Goal: Task Accomplishment & Management: Manage account settings

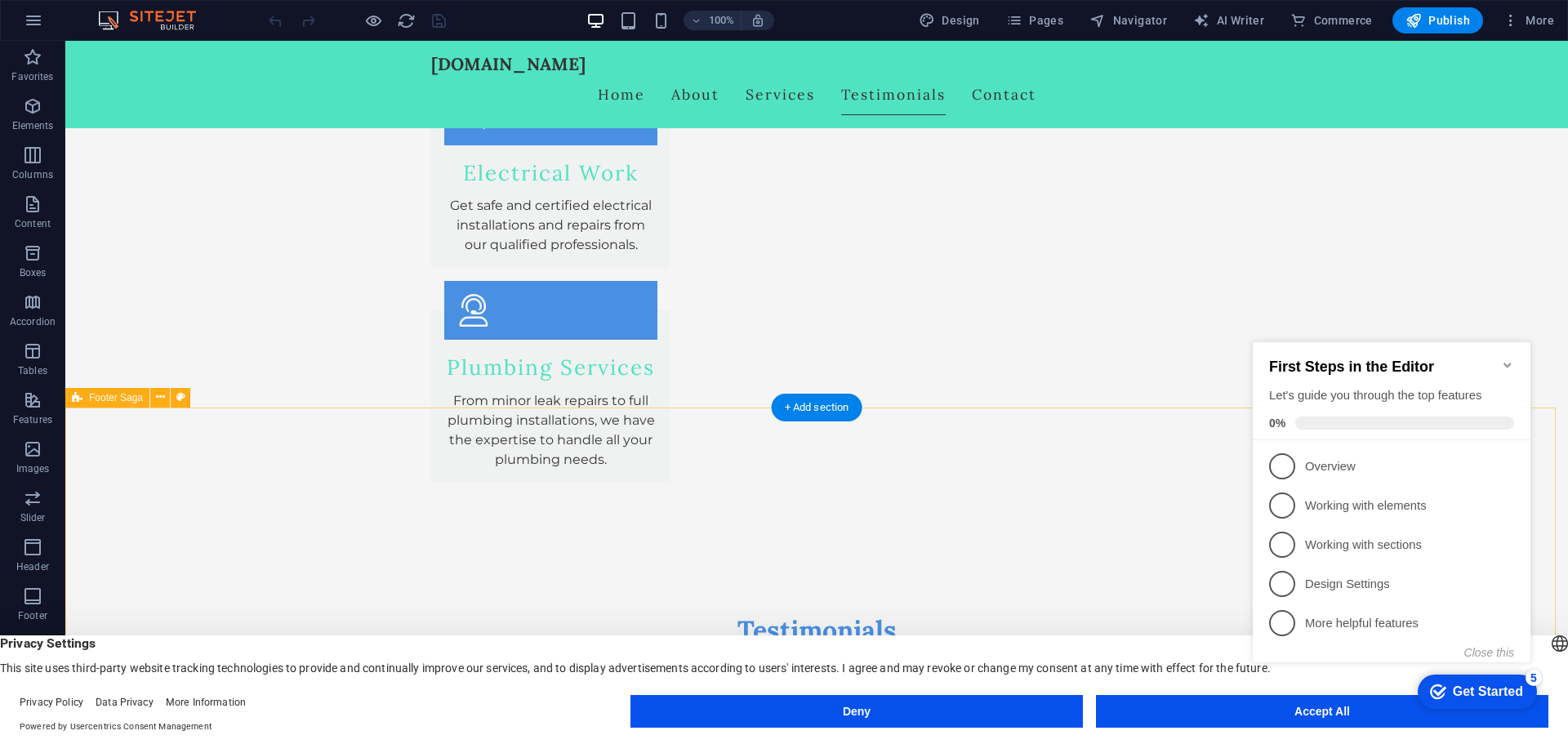
scroll to position [3020, 0]
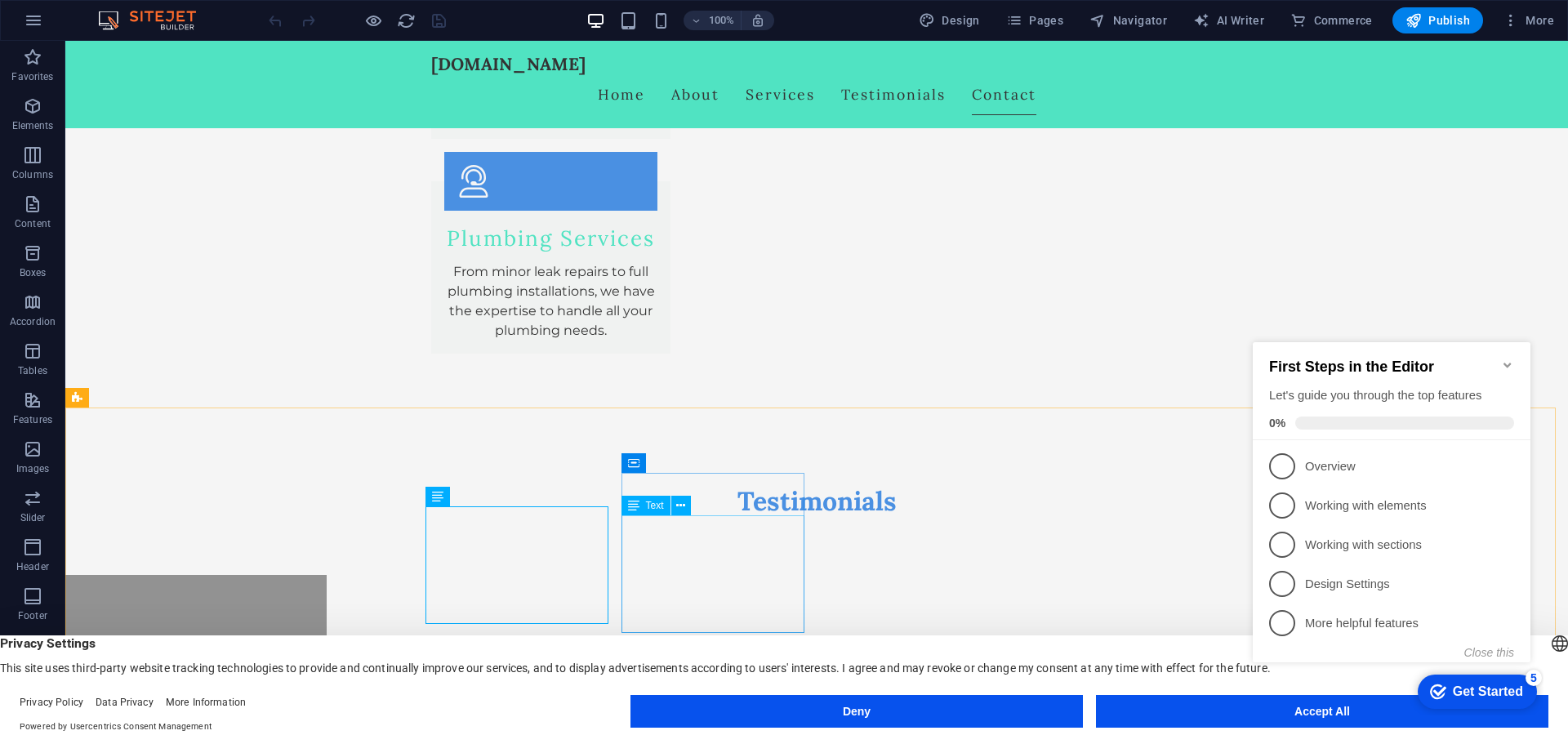
click at [639, 503] on icon at bounding box center [634, 506] width 11 height 20
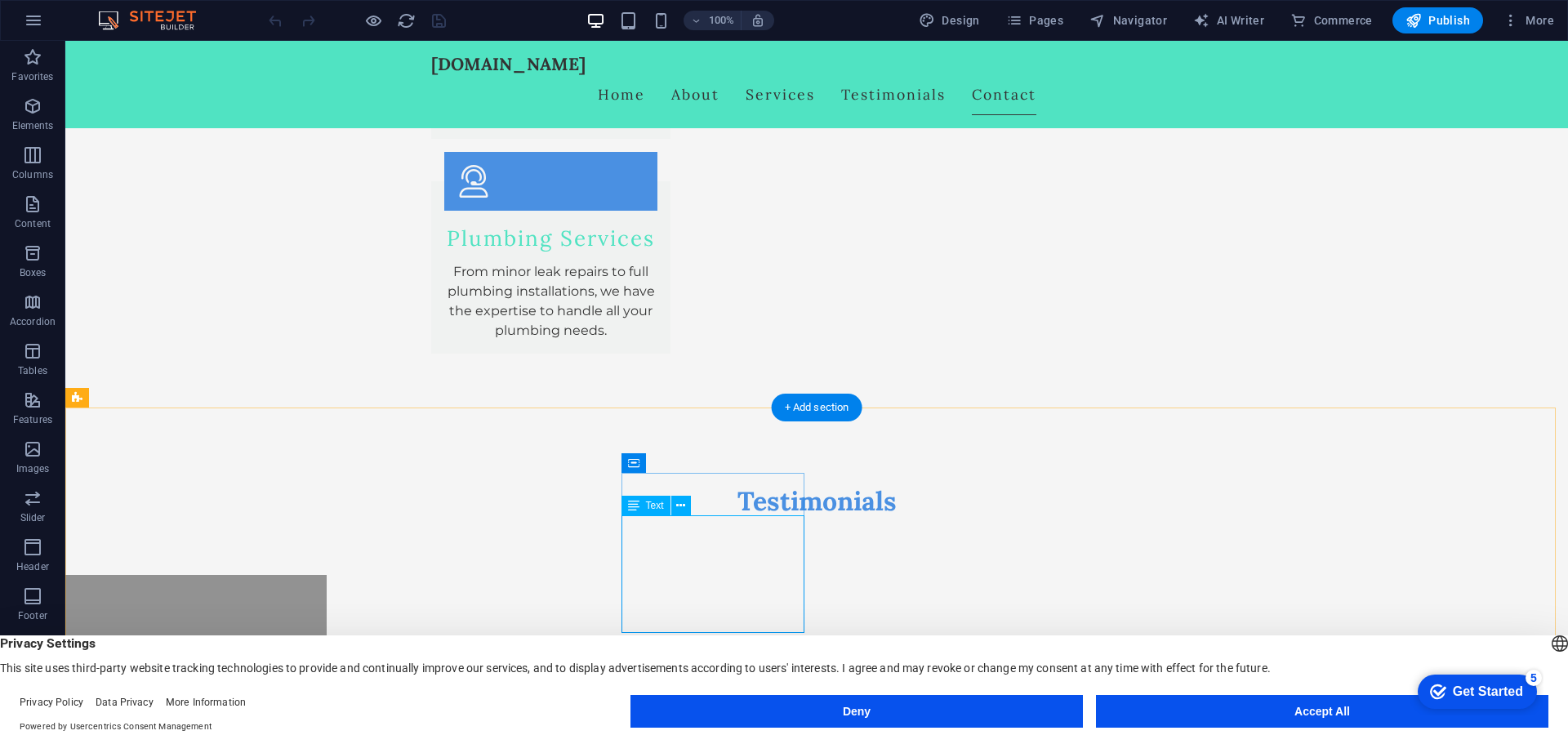
drag, startPoint x: 720, startPoint y: 546, endPoint x: 624, endPoint y: 521, distance: 99.2
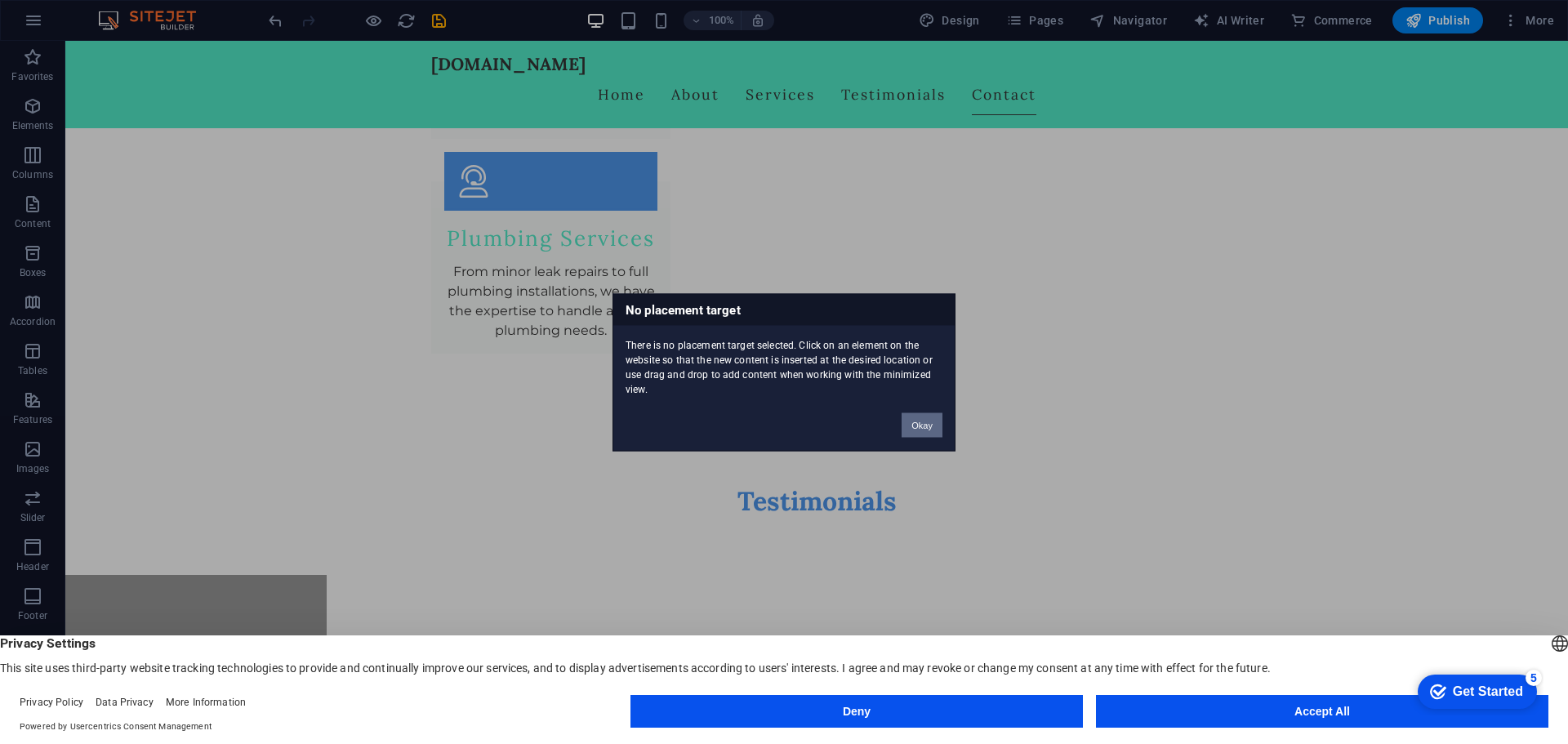
click at [931, 421] on button "Okay" at bounding box center [922, 425] width 41 height 25
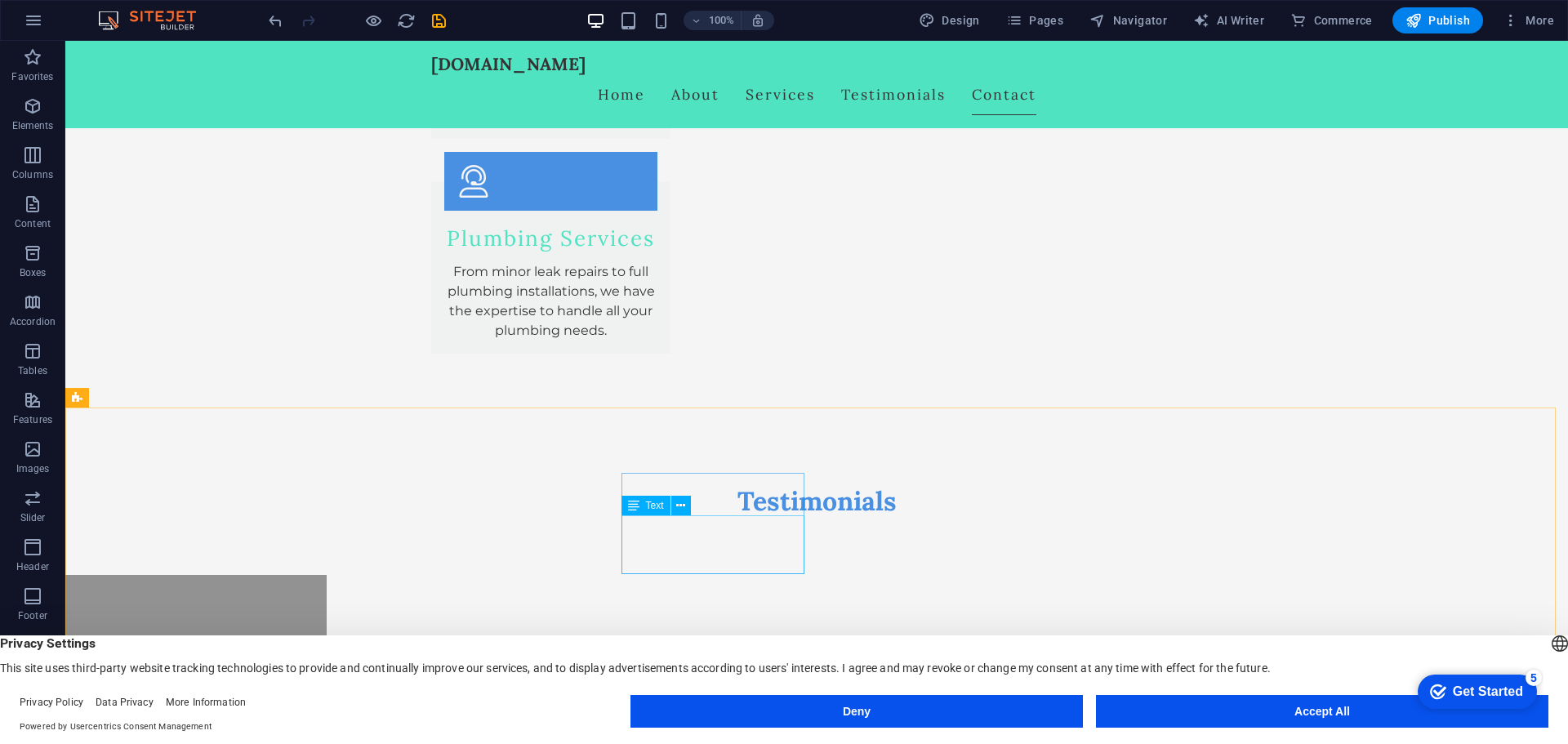
click at [634, 505] on icon at bounding box center [634, 506] width 11 height 20
click at [685, 509] on icon at bounding box center [680, 506] width 9 height 17
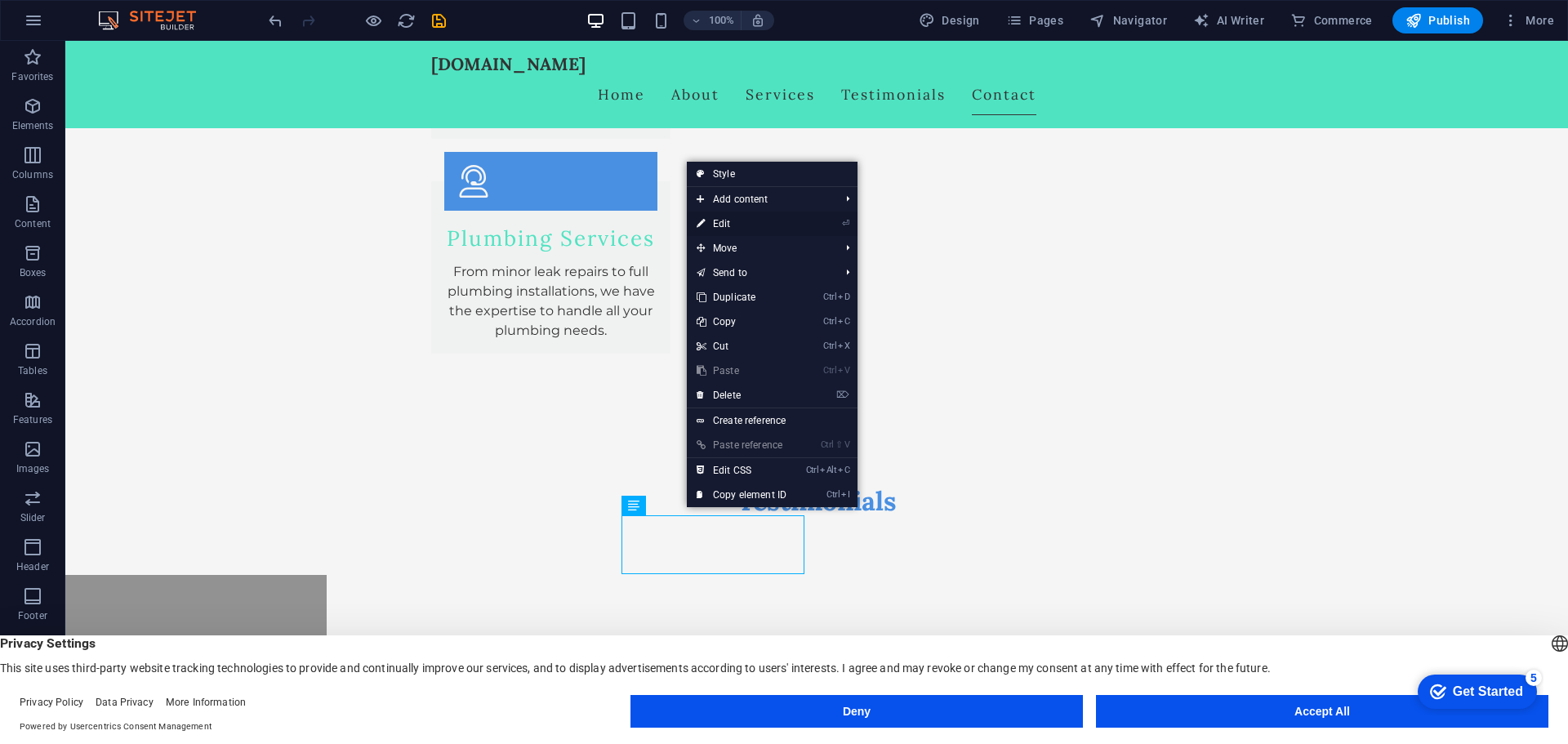
click at [742, 221] on link "⏎ Edit" at bounding box center [741, 224] width 109 height 25
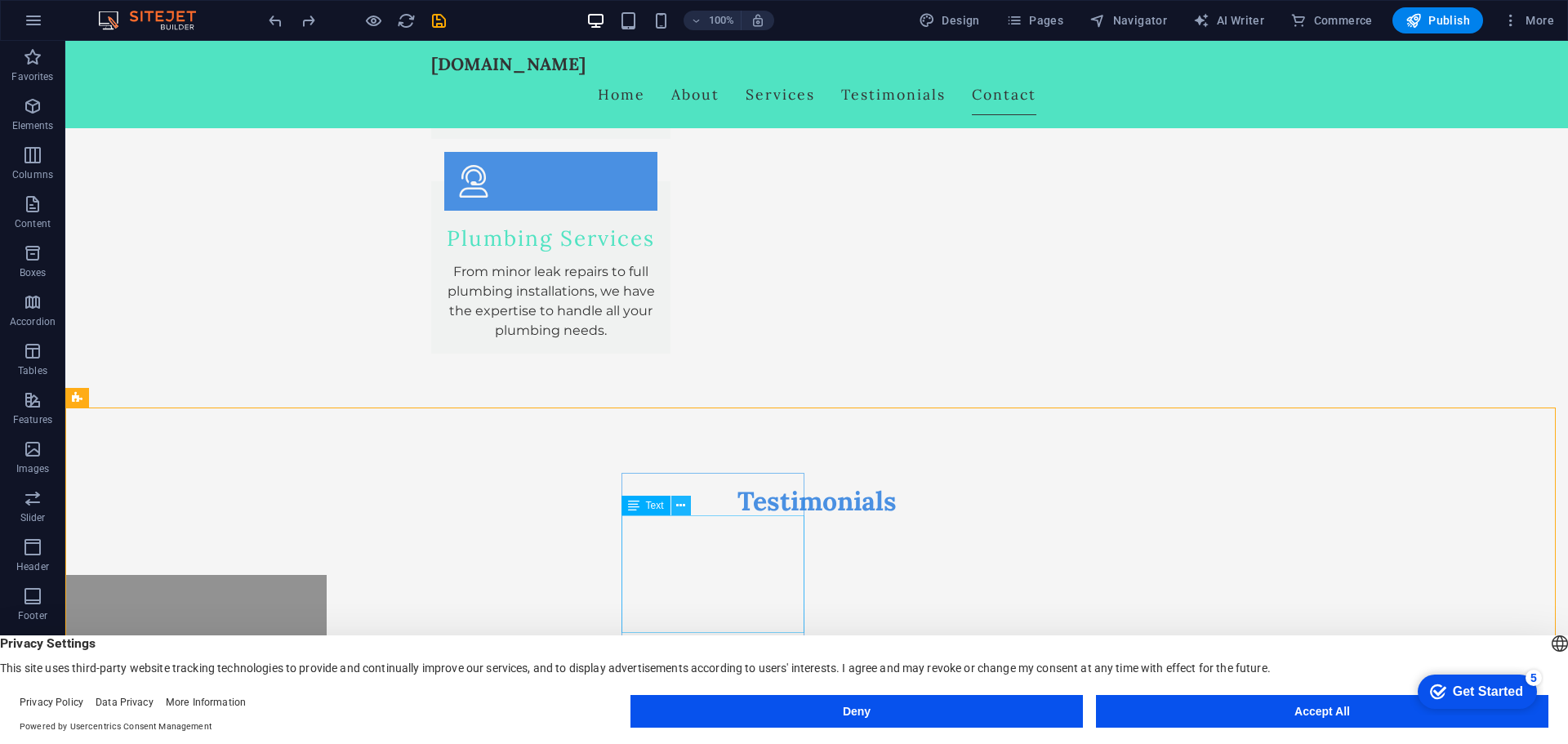
click at [684, 508] on icon at bounding box center [680, 506] width 9 height 17
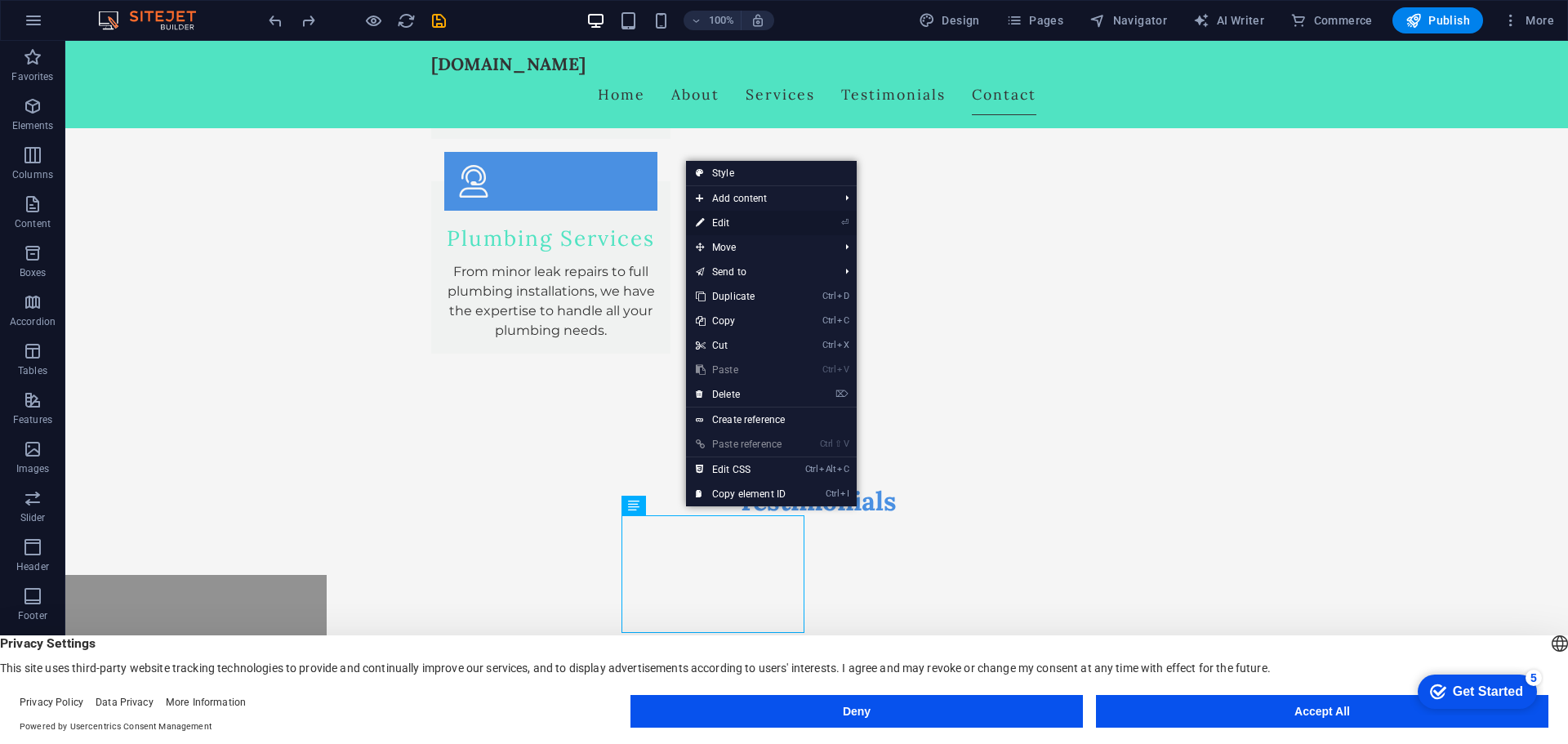
click at [747, 227] on link "⏎ Edit" at bounding box center [740, 223] width 109 height 25
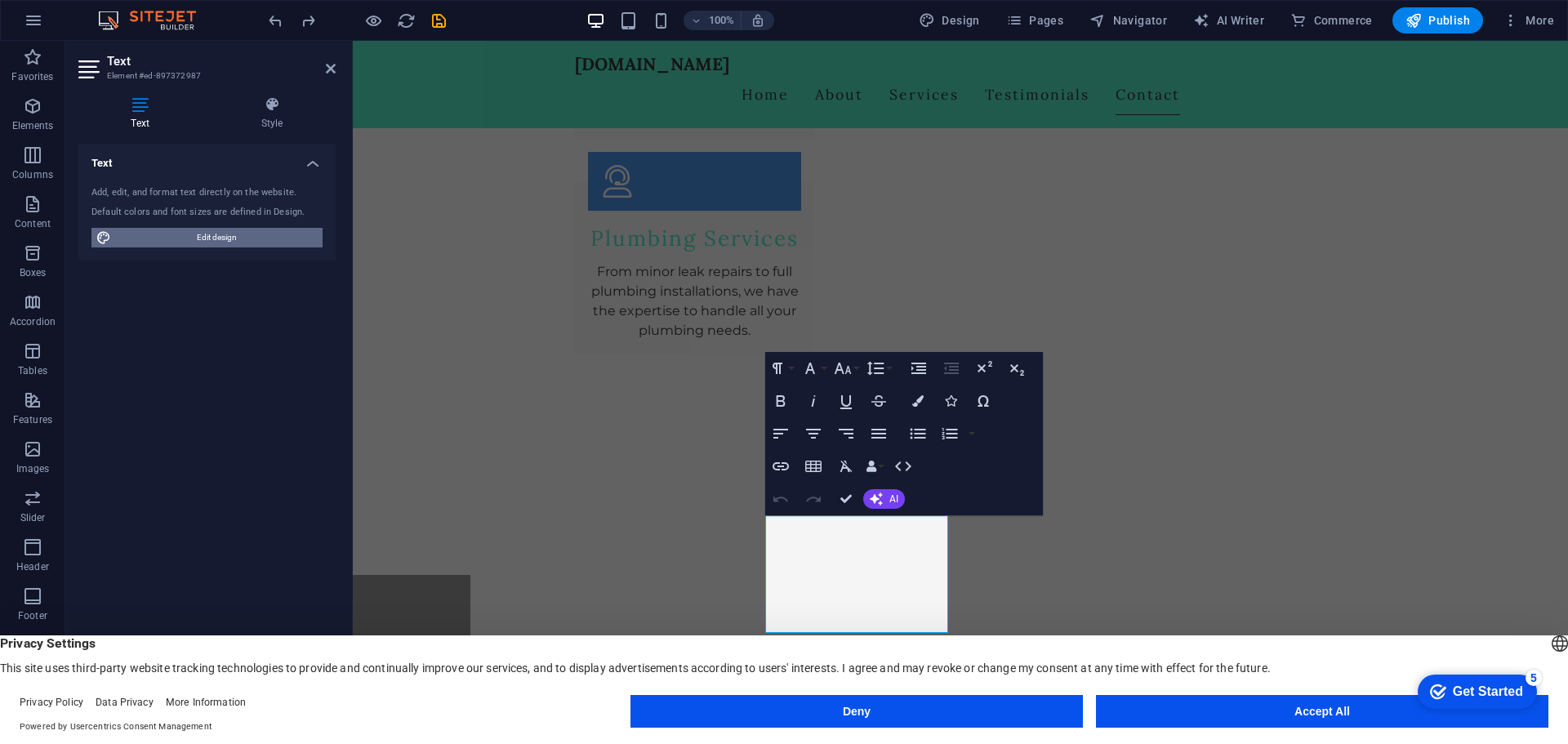
click at [169, 236] on span "Edit design" at bounding box center [217, 237] width 202 height 20
select select "px"
select select "200"
select select "px"
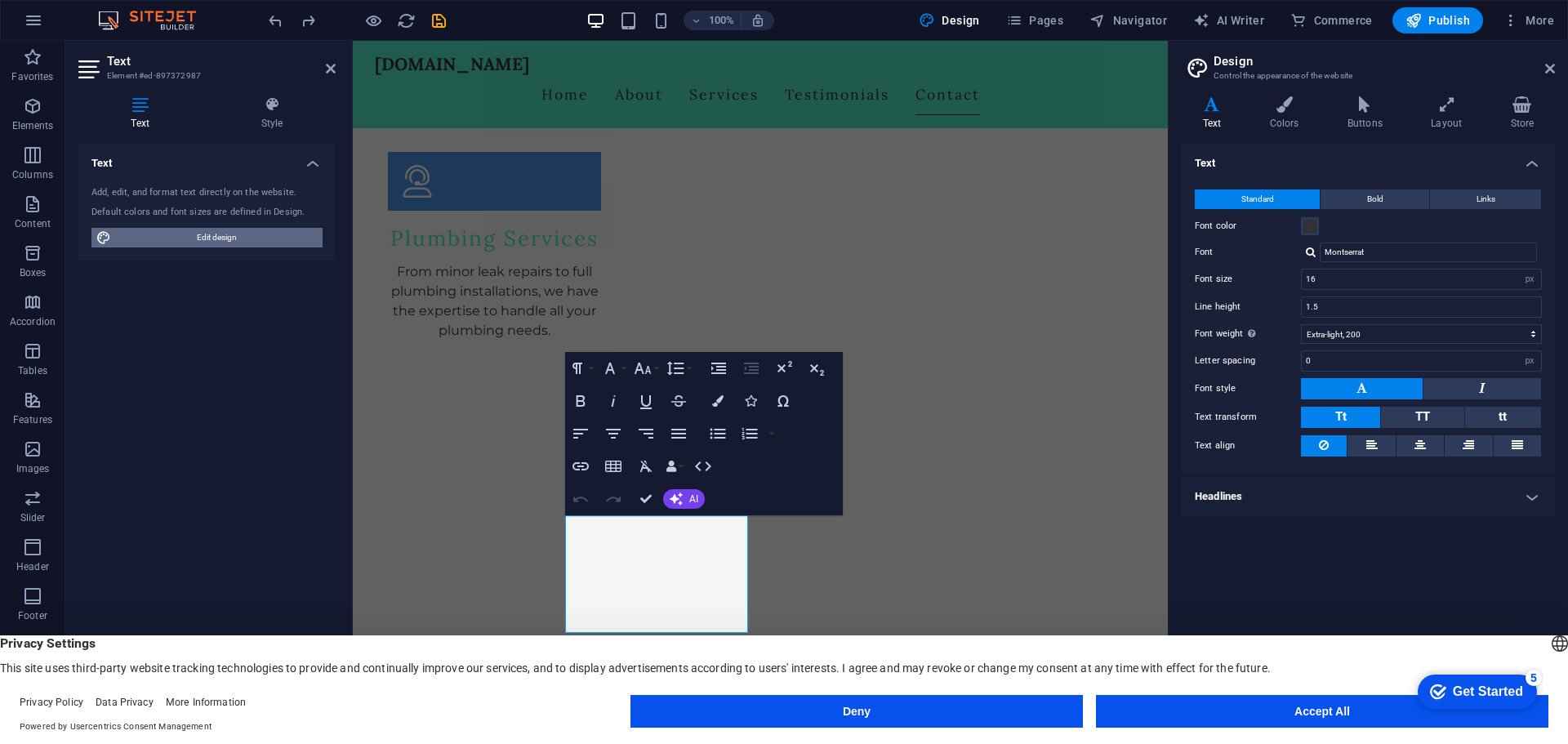
click at [168, 237] on span "Edit design" at bounding box center [217, 237] width 202 height 20
click at [1351, 281] on input "16" at bounding box center [1421, 279] width 239 height 20
click at [1273, 503] on h4 "Headlines" at bounding box center [1368, 497] width 373 height 39
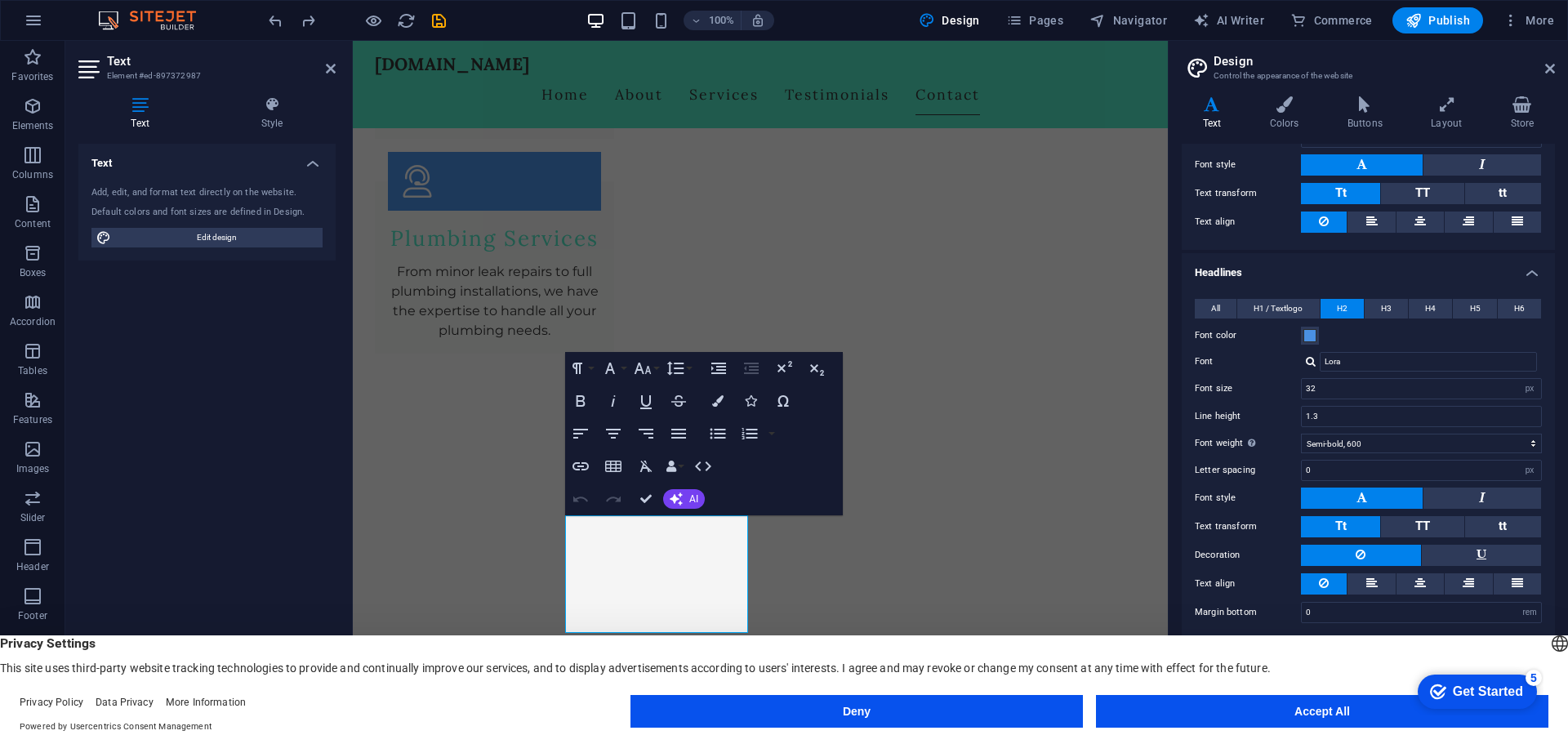
scroll to position [1, 0]
click at [1333, 719] on button "Accept All" at bounding box center [1322, 711] width 453 height 33
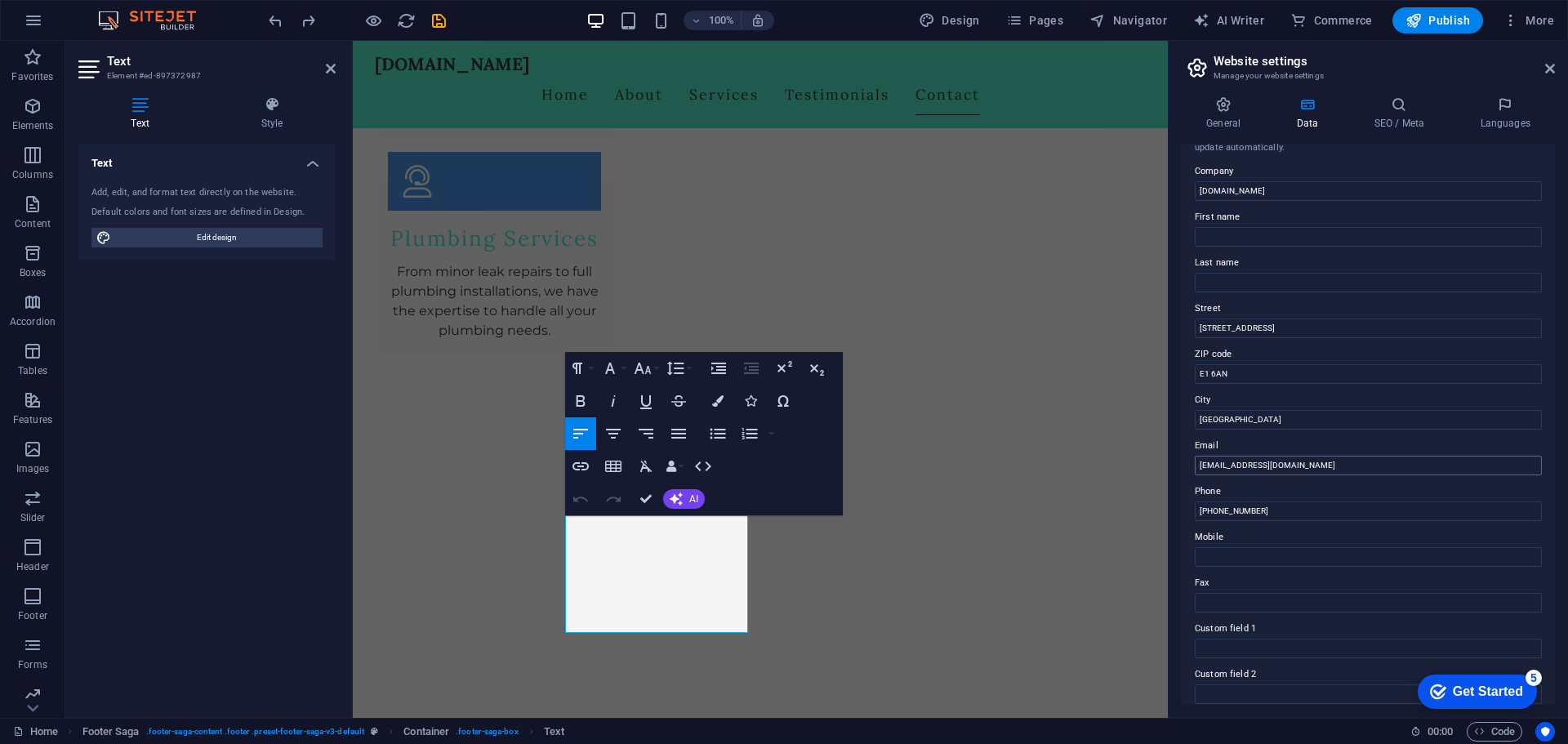
scroll to position [0, 0]
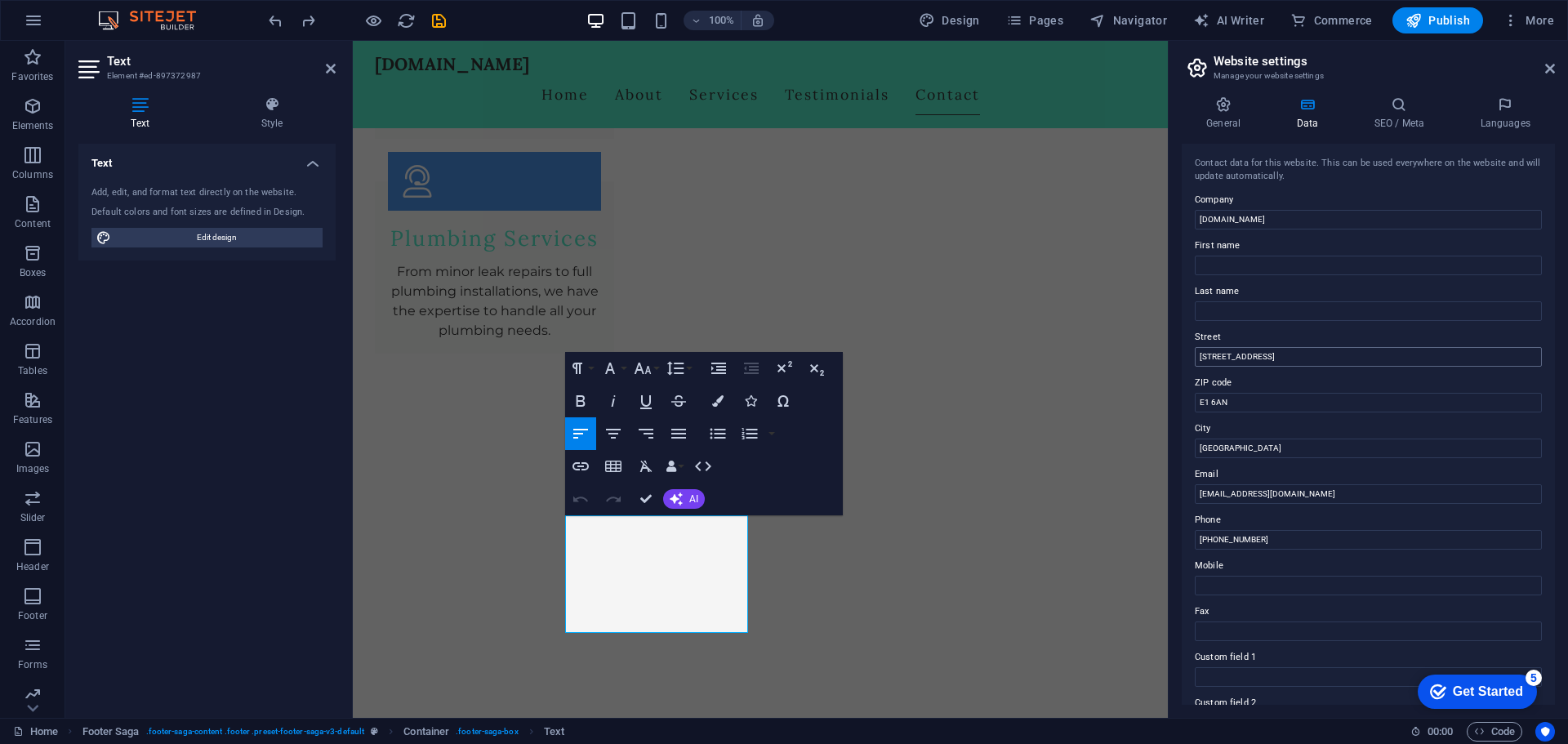
click at [1313, 357] on input "[STREET_ADDRESS]" at bounding box center [1368, 357] width 347 height 20
drag, startPoint x: 1230, startPoint y: 402, endPoint x: 1186, endPoint y: 409, distance: 44.6
click at [1186, 409] on div "Contact data for this website. This can be used everywhere on the website and w…" at bounding box center [1368, 424] width 373 height 561
paste input "RM9 6JS"
type input "RM9 6JS"
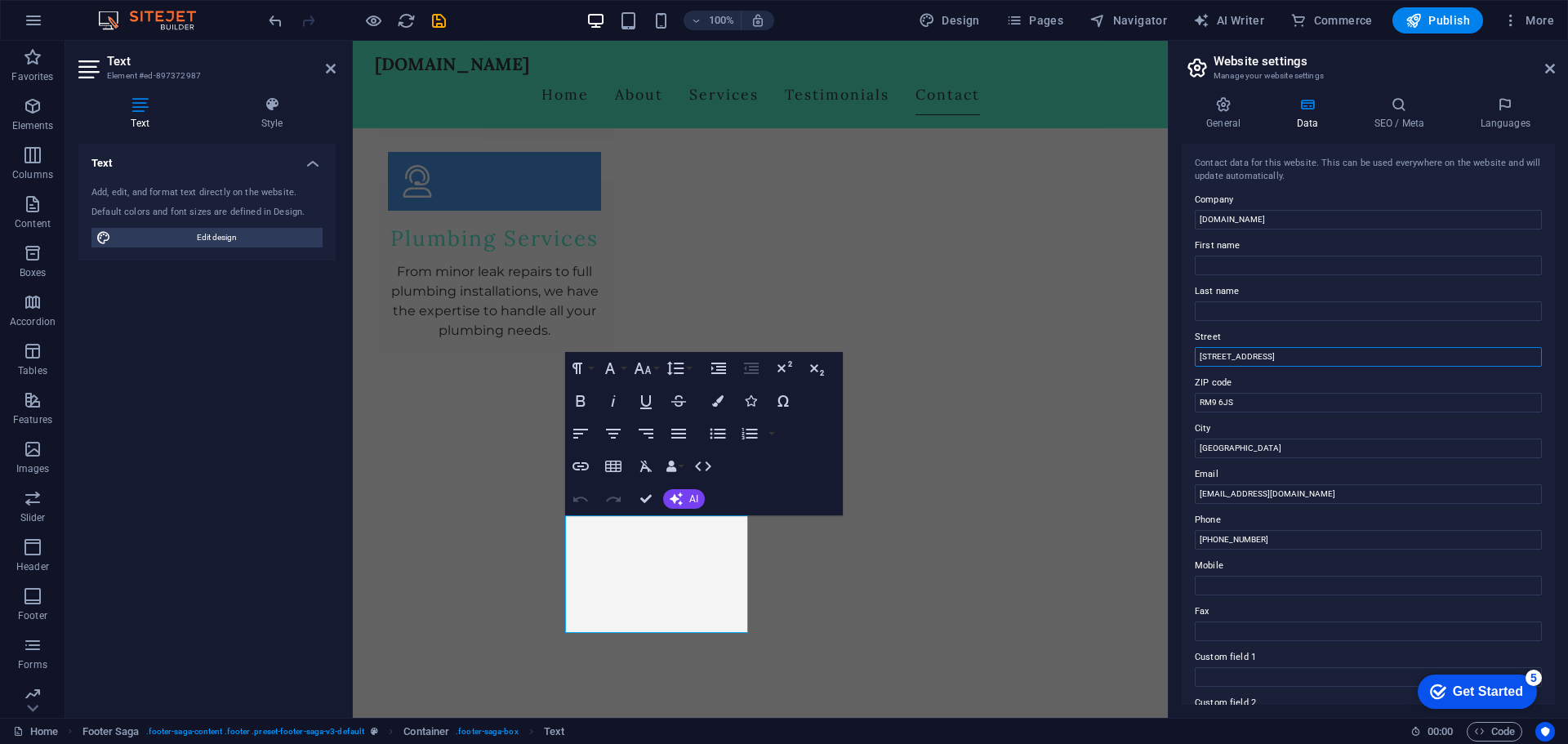
click at [1236, 360] on input "[STREET_ADDRESS]" at bounding box center [1368, 357] width 347 height 20
paste input "[STREET_ADDRESS][PERSON_NAME],"
type input "[STREET_ADDRESS][PERSON_NAME],"
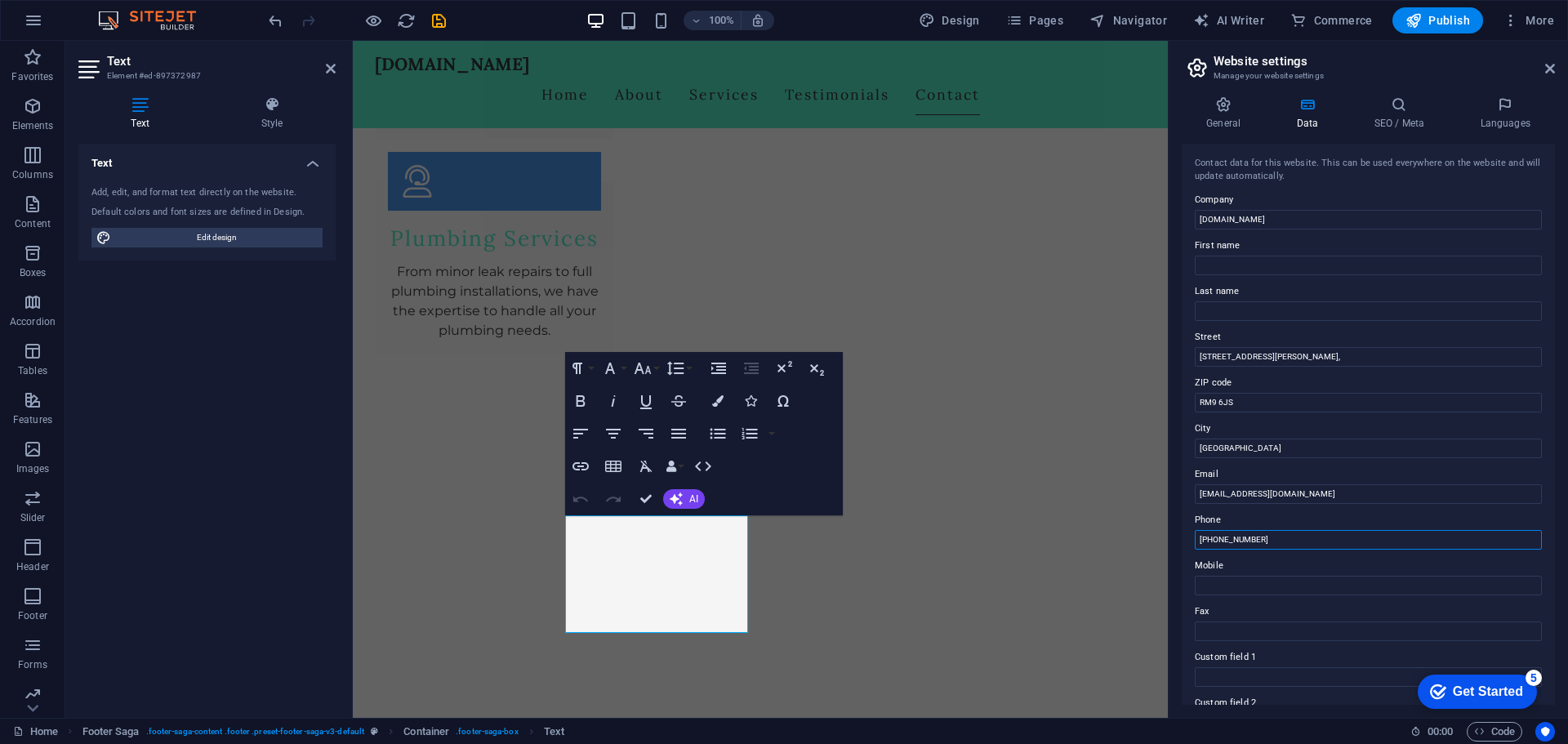
click at [1292, 537] on input "[PHONE_NUMBER]" at bounding box center [1368, 540] width 347 height 20
drag, startPoint x: 1640, startPoint y: 580, endPoint x: 1037, endPoint y: 546, distance: 604.0
click at [1244, 541] on input "[PHONE_NUMBER]" at bounding box center [1368, 540] width 347 height 20
drag, startPoint x: 1276, startPoint y: 535, endPoint x: 1179, endPoint y: 533, distance: 97.0
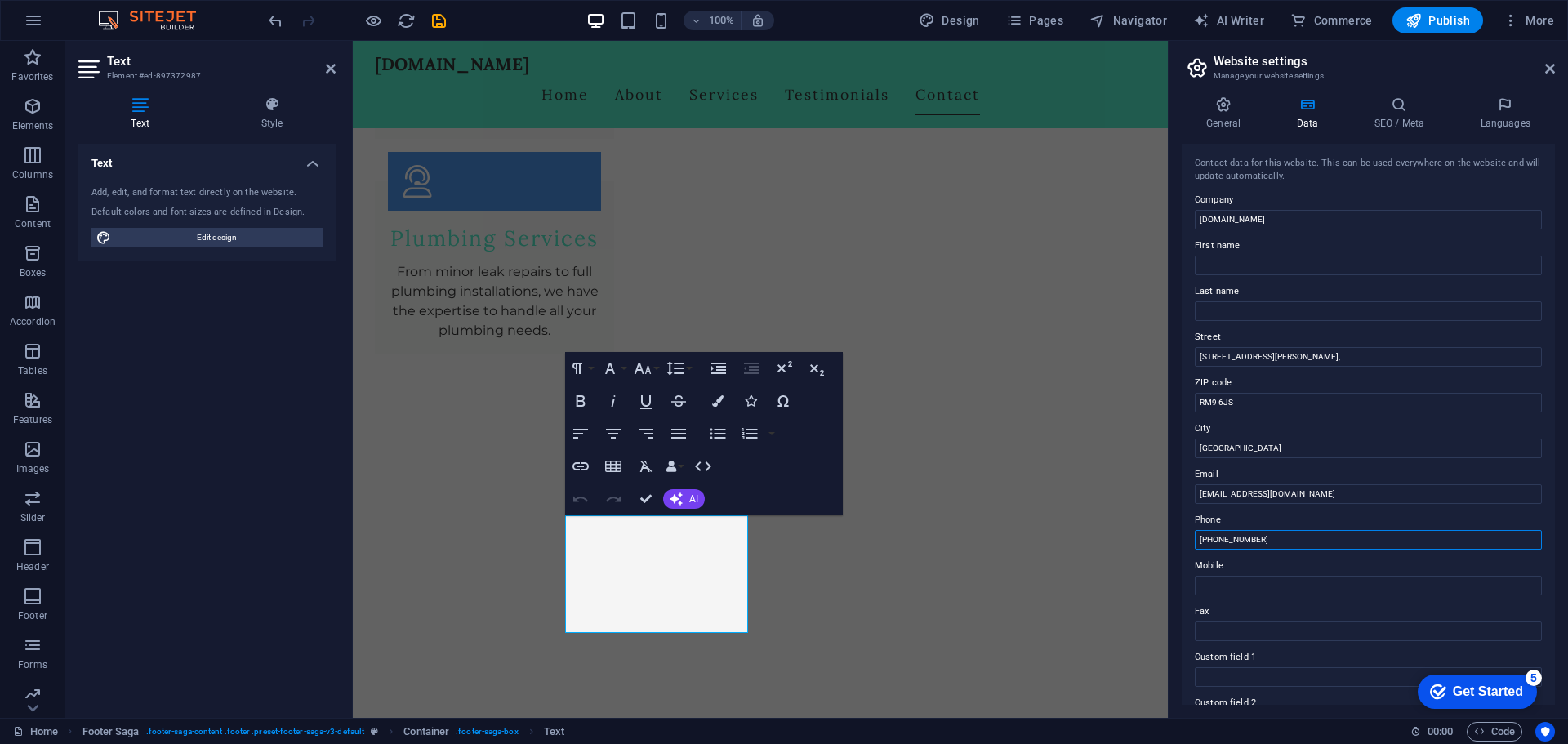
click at [1179, 533] on div "General Data SEO / Meta Languages Website name [DOMAIN_NAME] Logo Drag files he…" at bounding box center [1368, 400] width 399 height 635
click at [1211, 522] on label "Phone" at bounding box center [1368, 521] width 347 height 20
click at [1211, 530] on input "Phone" at bounding box center [1368, 540] width 347 height 20
click at [1210, 521] on label "Phone" at bounding box center [1368, 521] width 347 height 20
click at [1210, 530] on input "Phone" at bounding box center [1368, 540] width 347 height 20
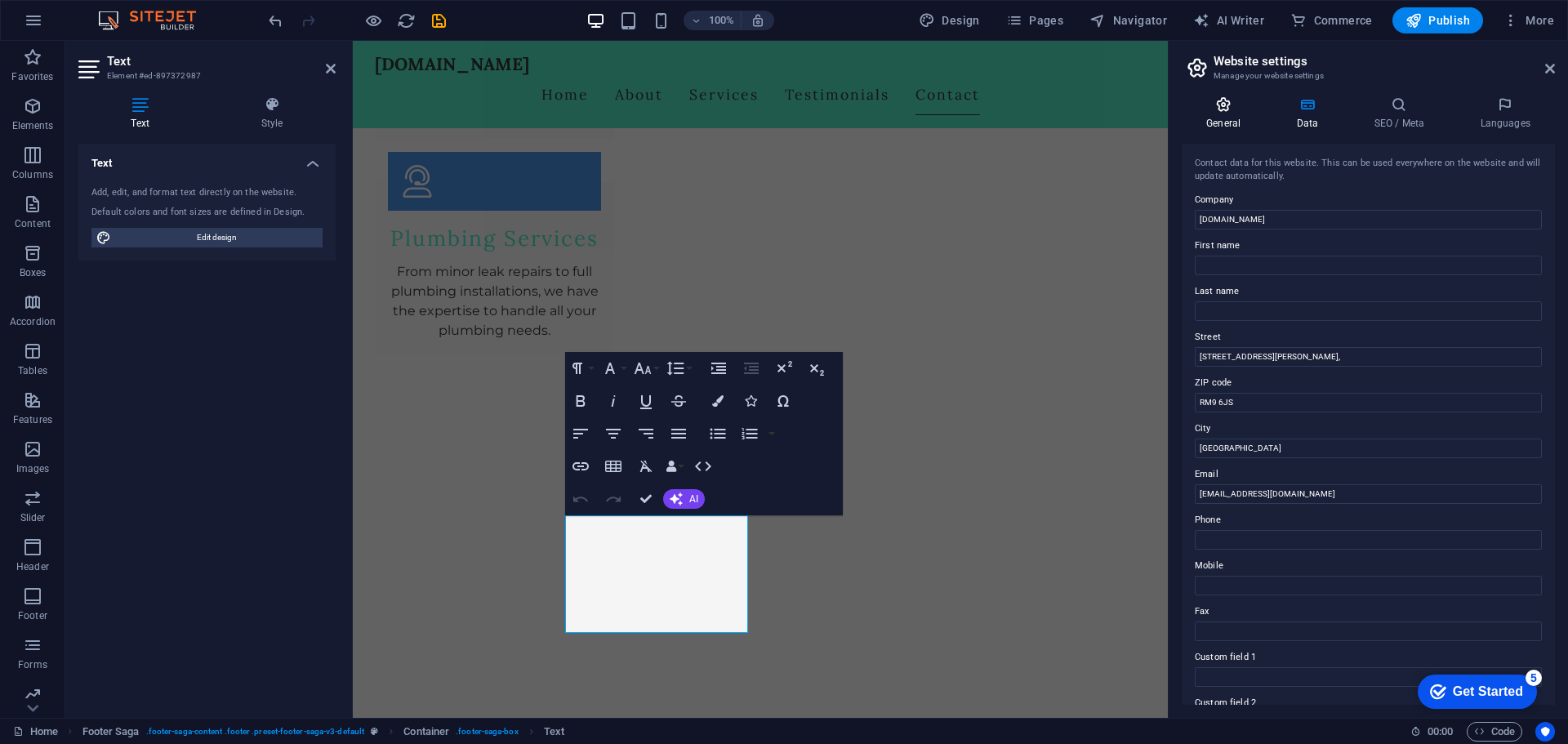
click at [1225, 119] on h4 "General" at bounding box center [1226, 113] width 90 height 34
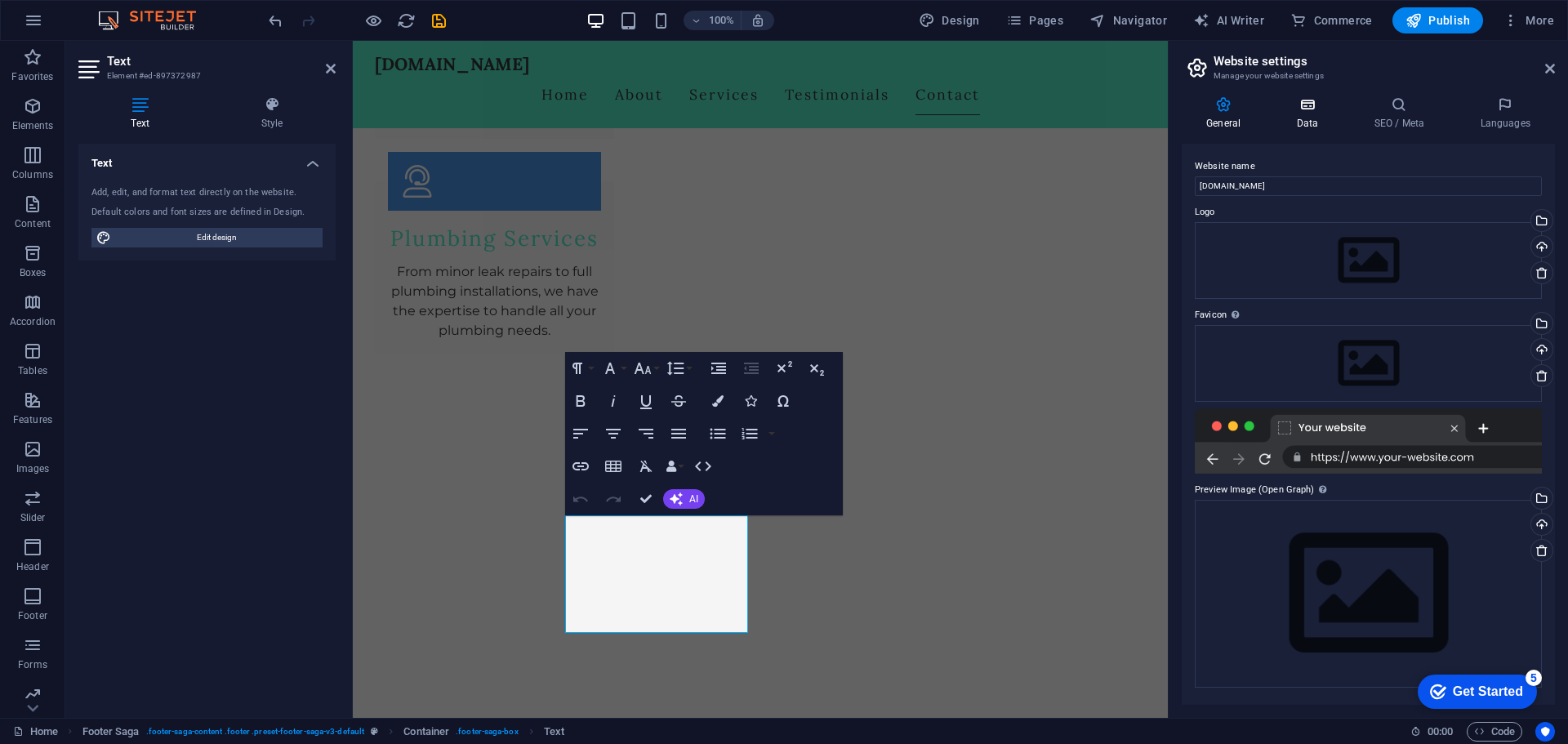
click at [1318, 105] on icon at bounding box center [1307, 104] width 71 height 16
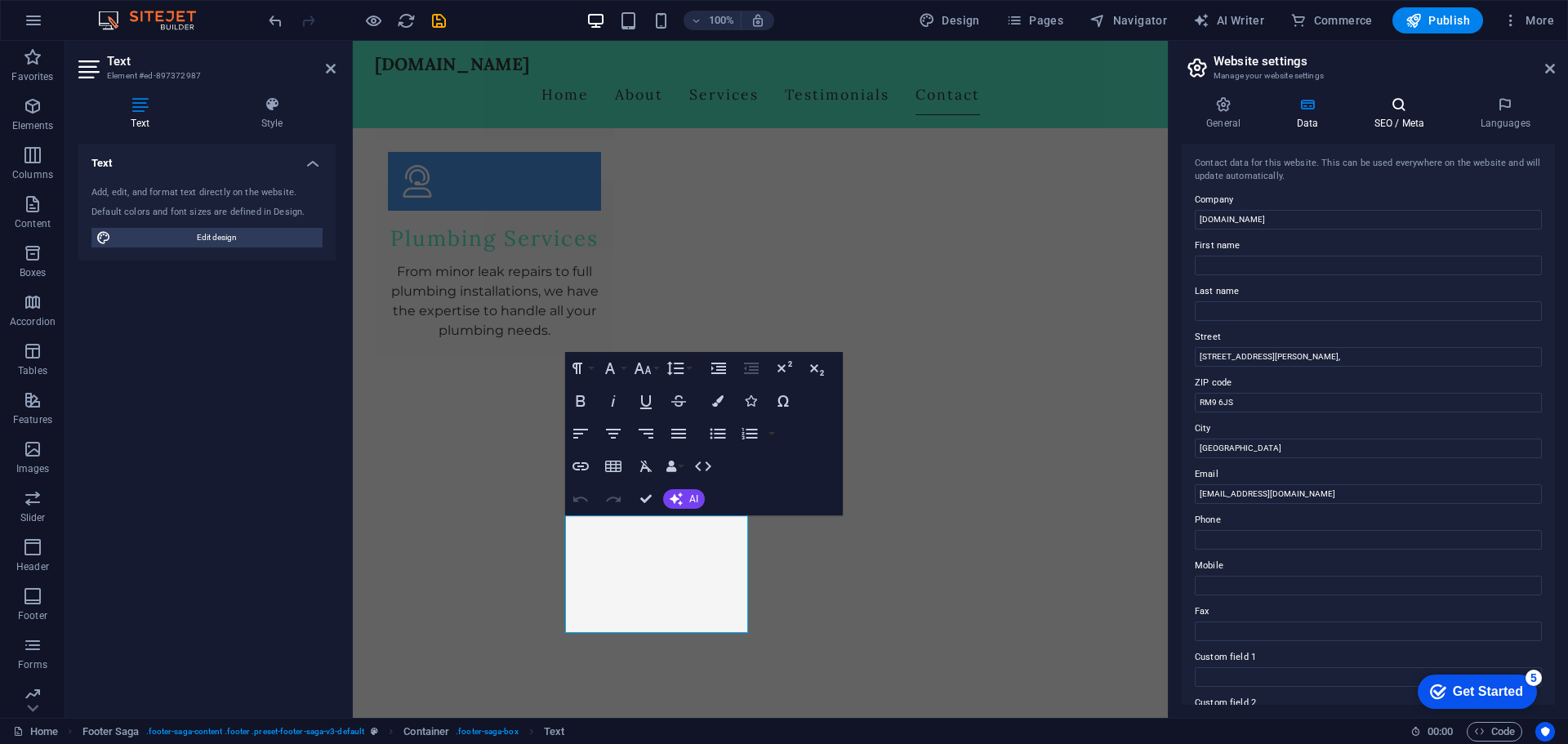
click at [1410, 107] on icon at bounding box center [1399, 104] width 99 height 16
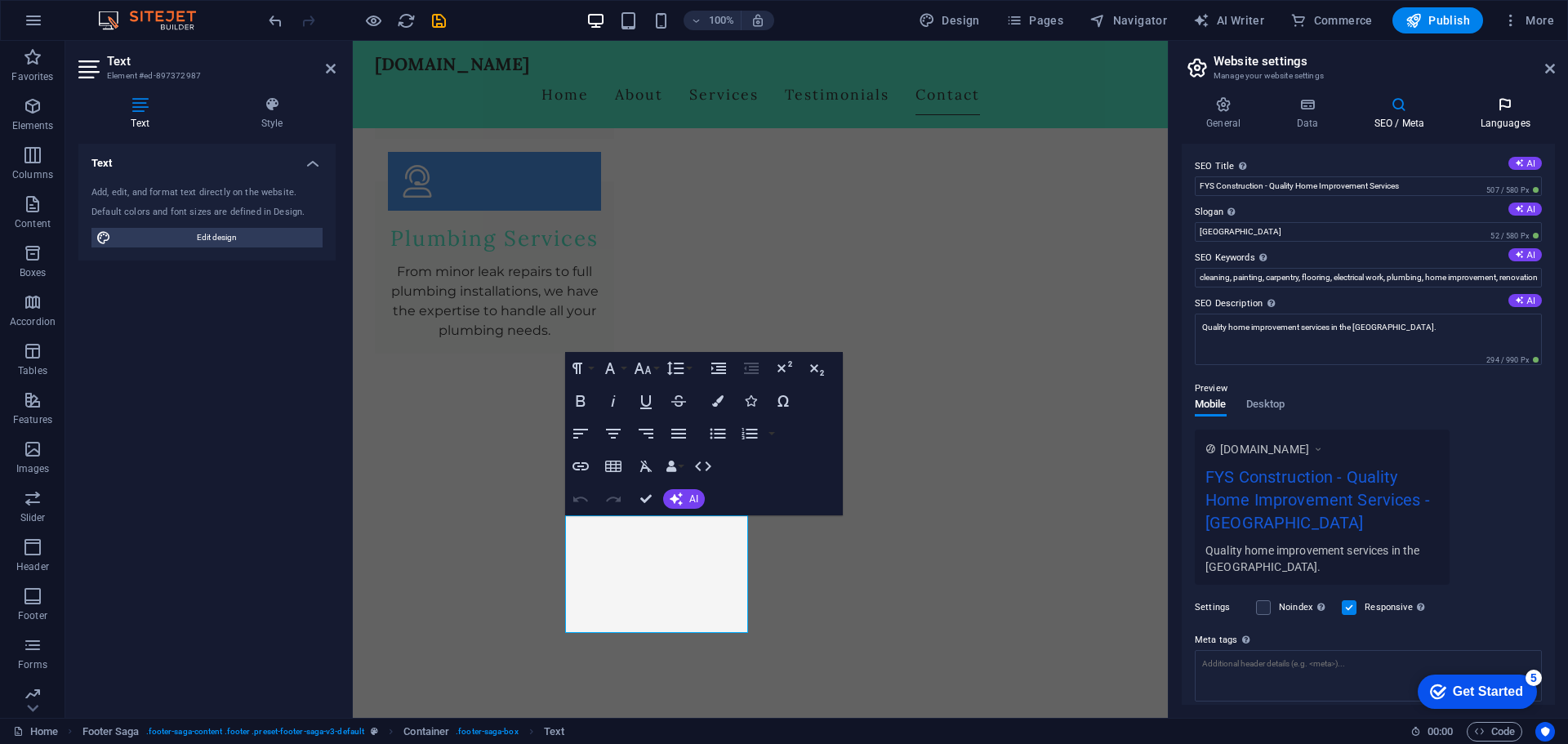
click at [1511, 103] on icon at bounding box center [1505, 104] width 99 height 16
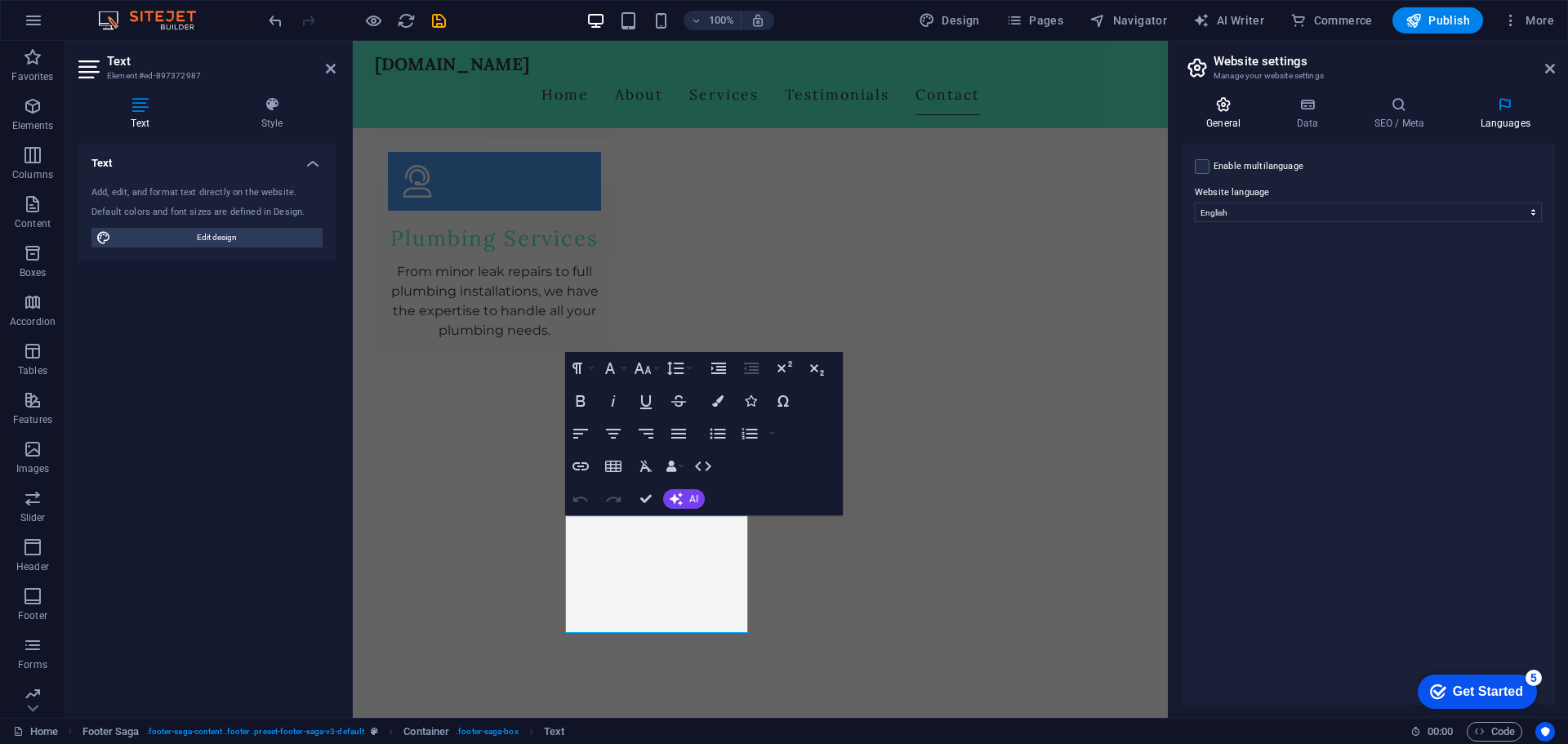
click at [1230, 99] on icon at bounding box center [1223, 104] width 83 height 16
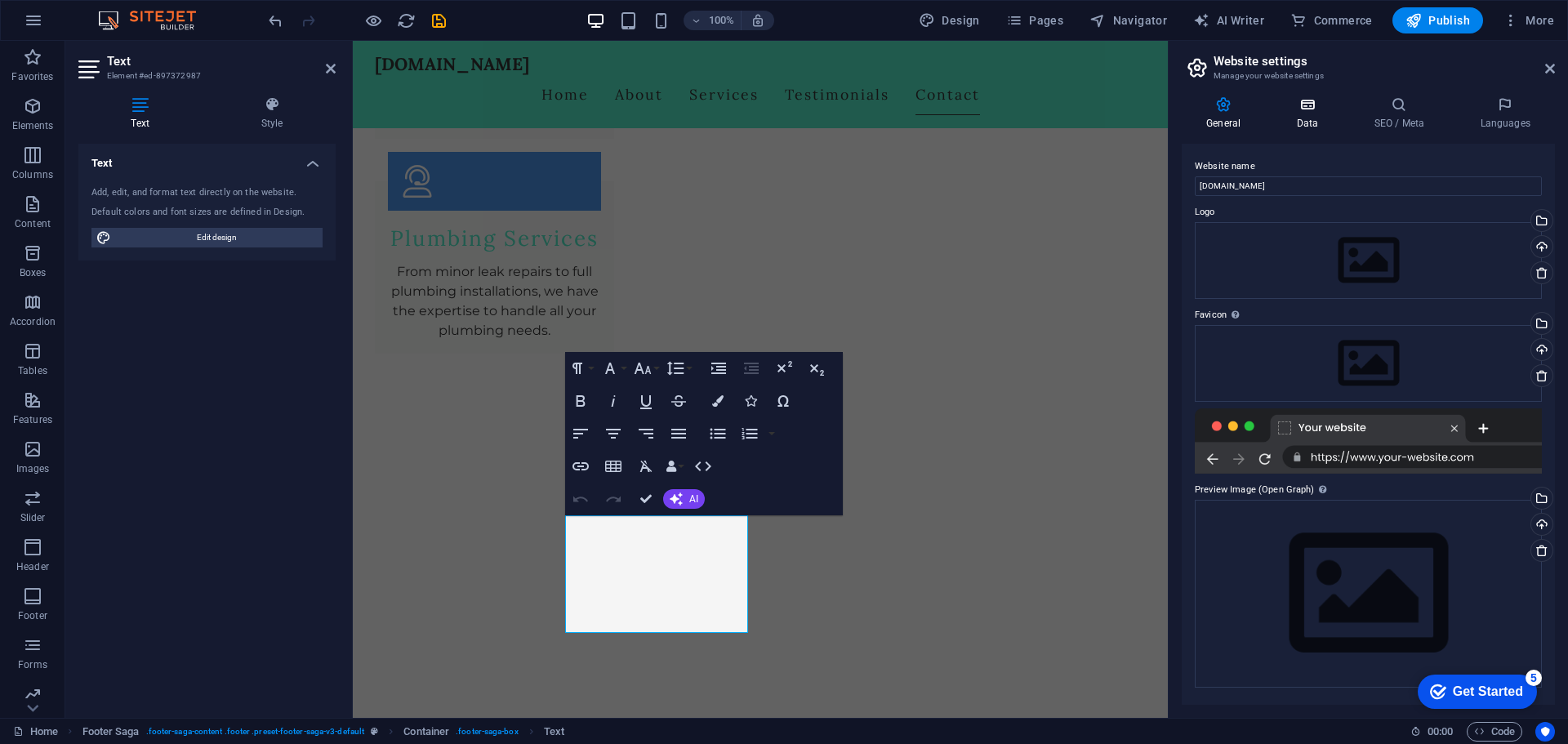
click at [1309, 108] on icon at bounding box center [1307, 104] width 71 height 16
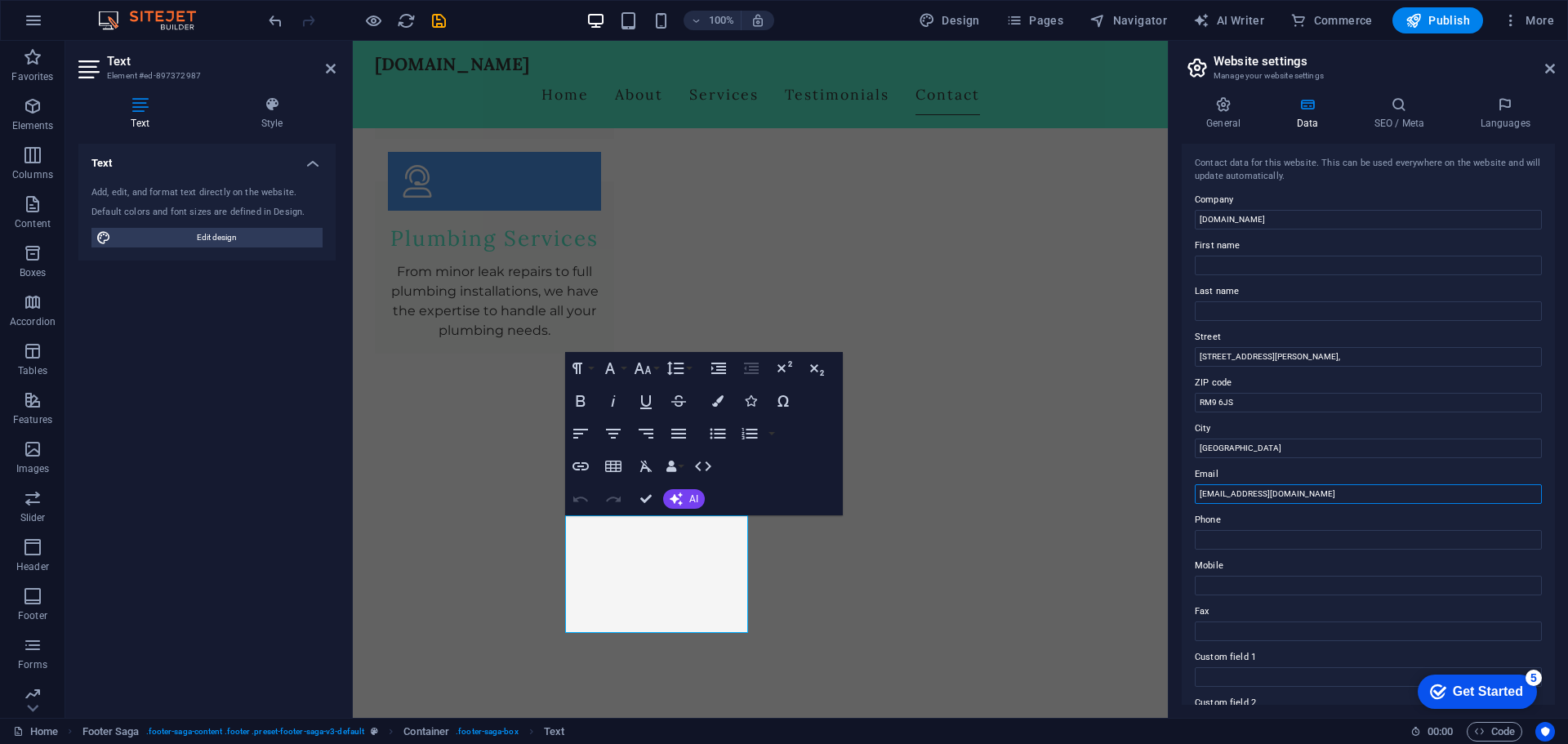
click at [1306, 502] on input "[EMAIL_ADDRESS][DOMAIN_NAME]" at bounding box center [1368, 494] width 347 height 20
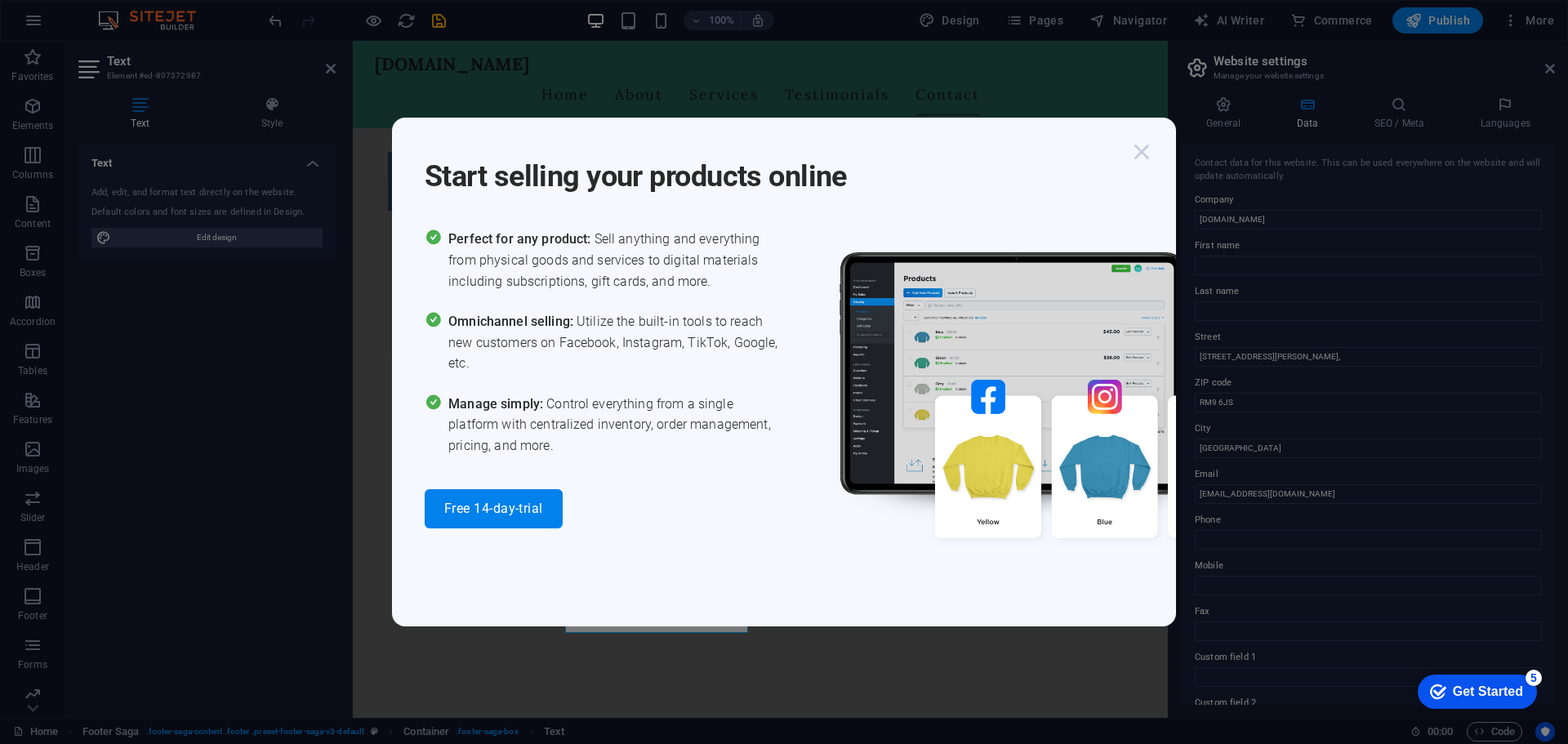
click at [1142, 142] on icon "button" at bounding box center [1142, 152] width 30 height 30
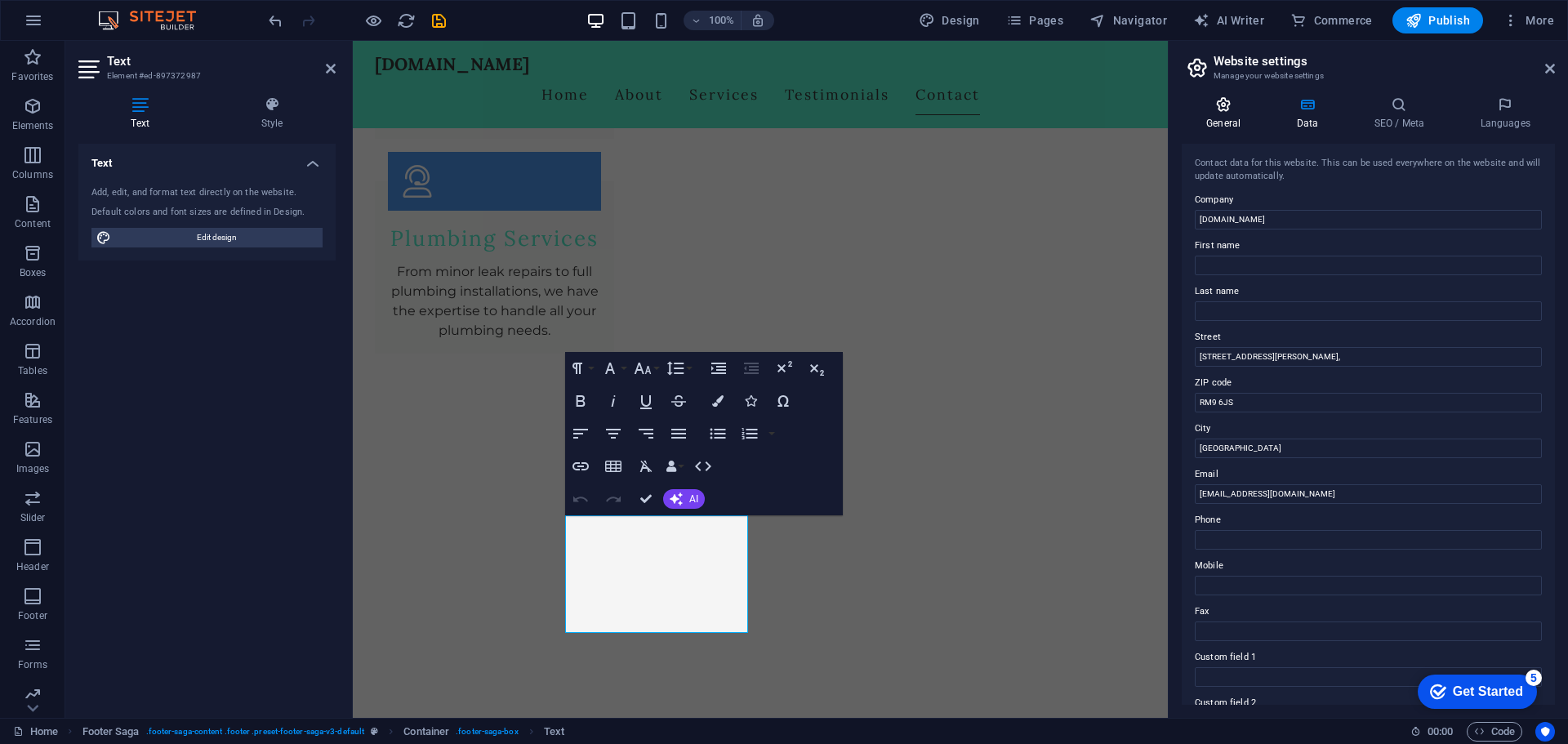
click at [1202, 103] on icon at bounding box center [1223, 104] width 83 height 16
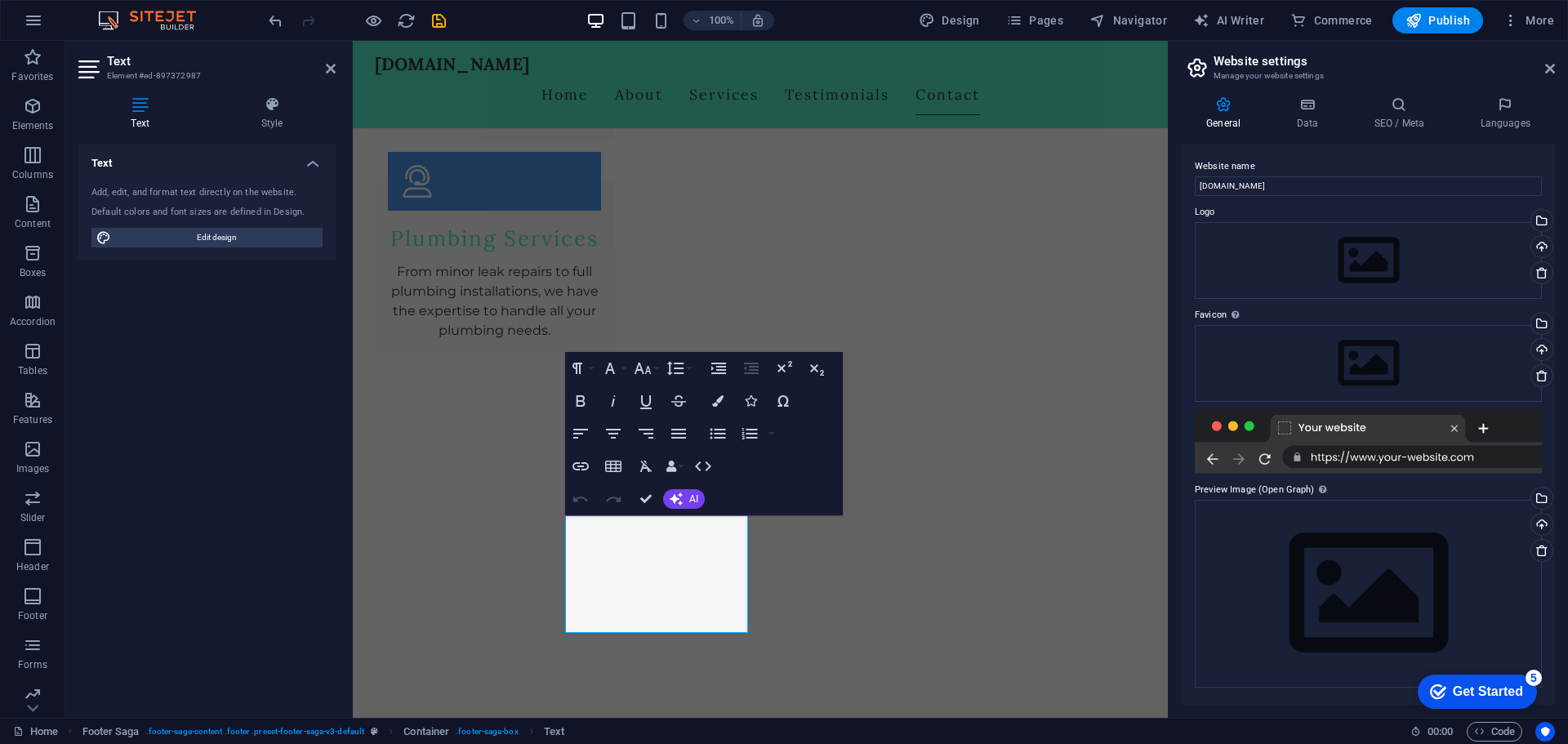
click at [1199, 78] on icon at bounding box center [1198, 68] width 25 height 23
click at [1220, 78] on h3 "Manage your website settings" at bounding box center [1368, 76] width 309 height 15
click at [1243, 59] on h2 "Website settings" at bounding box center [1385, 62] width 342 height 15
click at [272, 95] on div "Text Style Text Add, edit, and format text directly on the website. Default col…" at bounding box center [207, 400] width 283 height 635
click at [274, 122] on h4 "Style" at bounding box center [272, 113] width 127 height 34
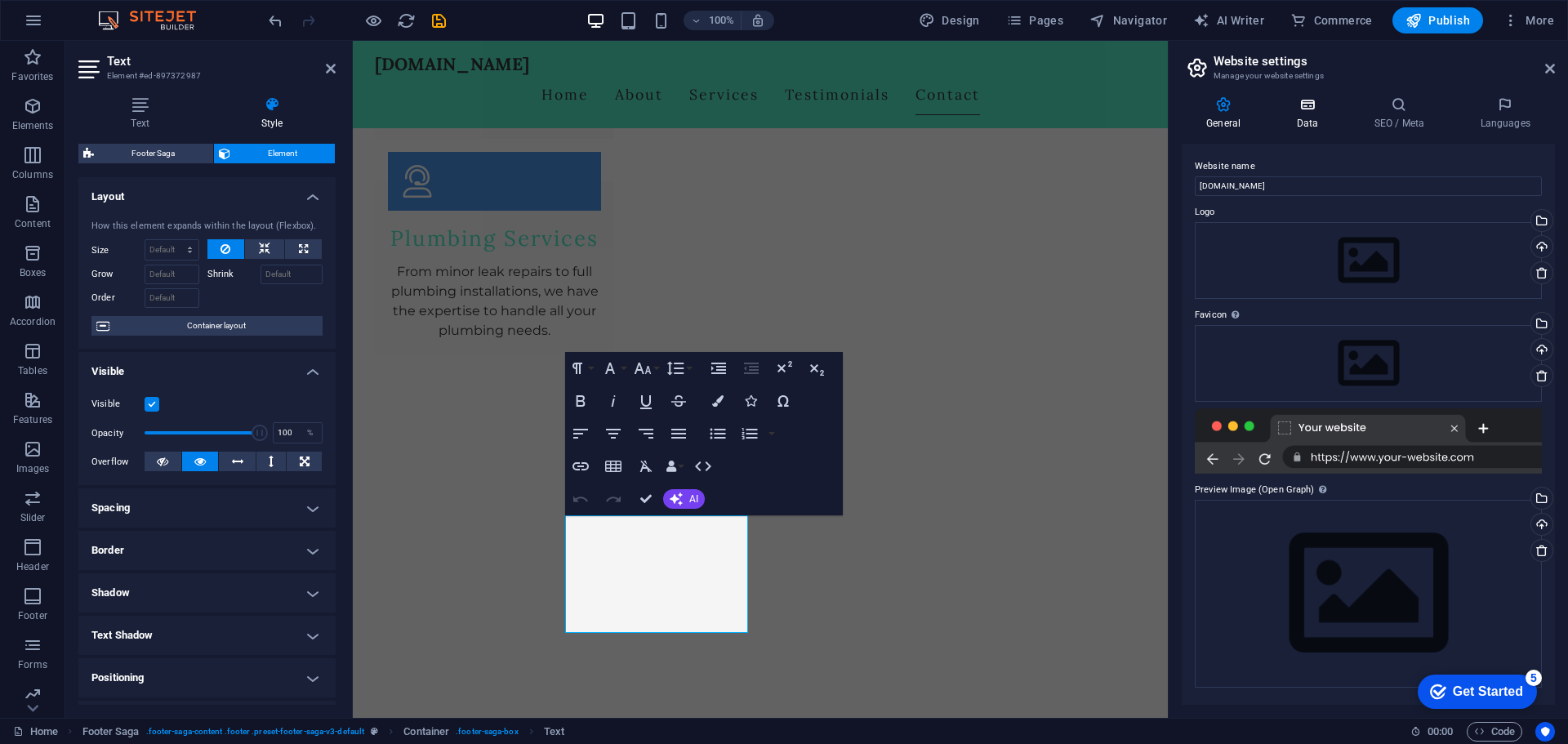
click at [1309, 110] on icon at bounding box center [1307, 104] width 71 height 16
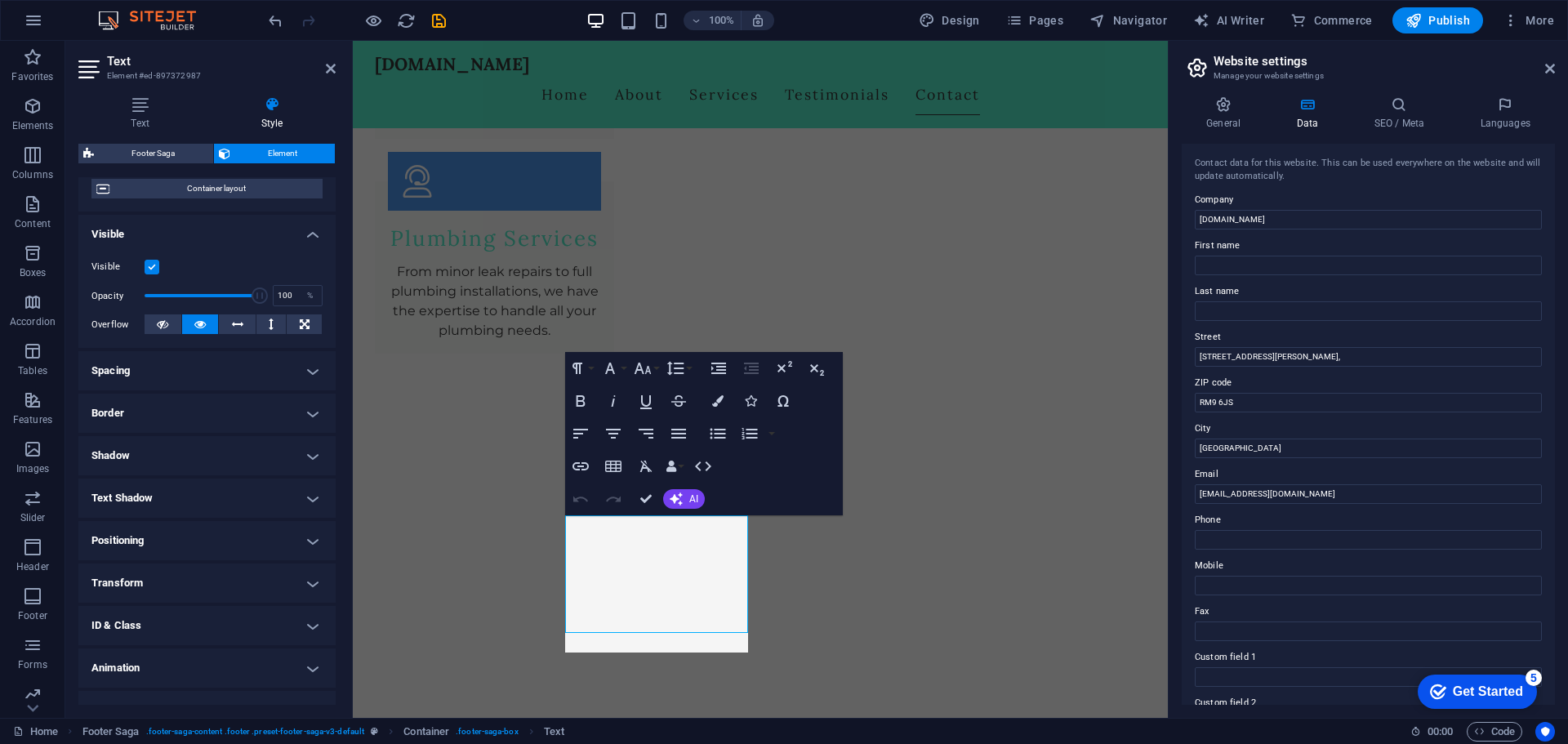
scroll to position [163, 0]
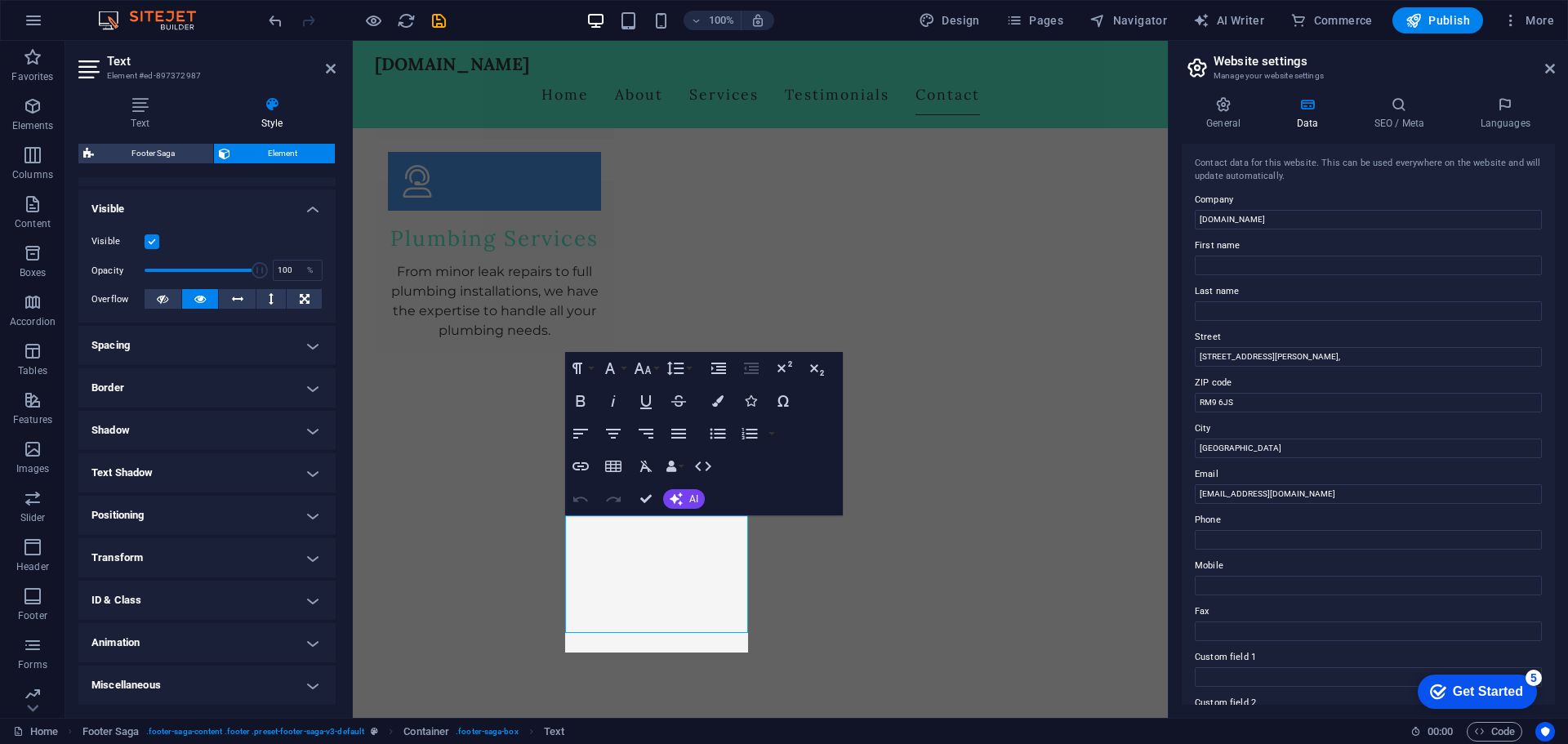
click at [160, 379] on h4 "Border" at bounding box center [206, 388] width 257 height 39
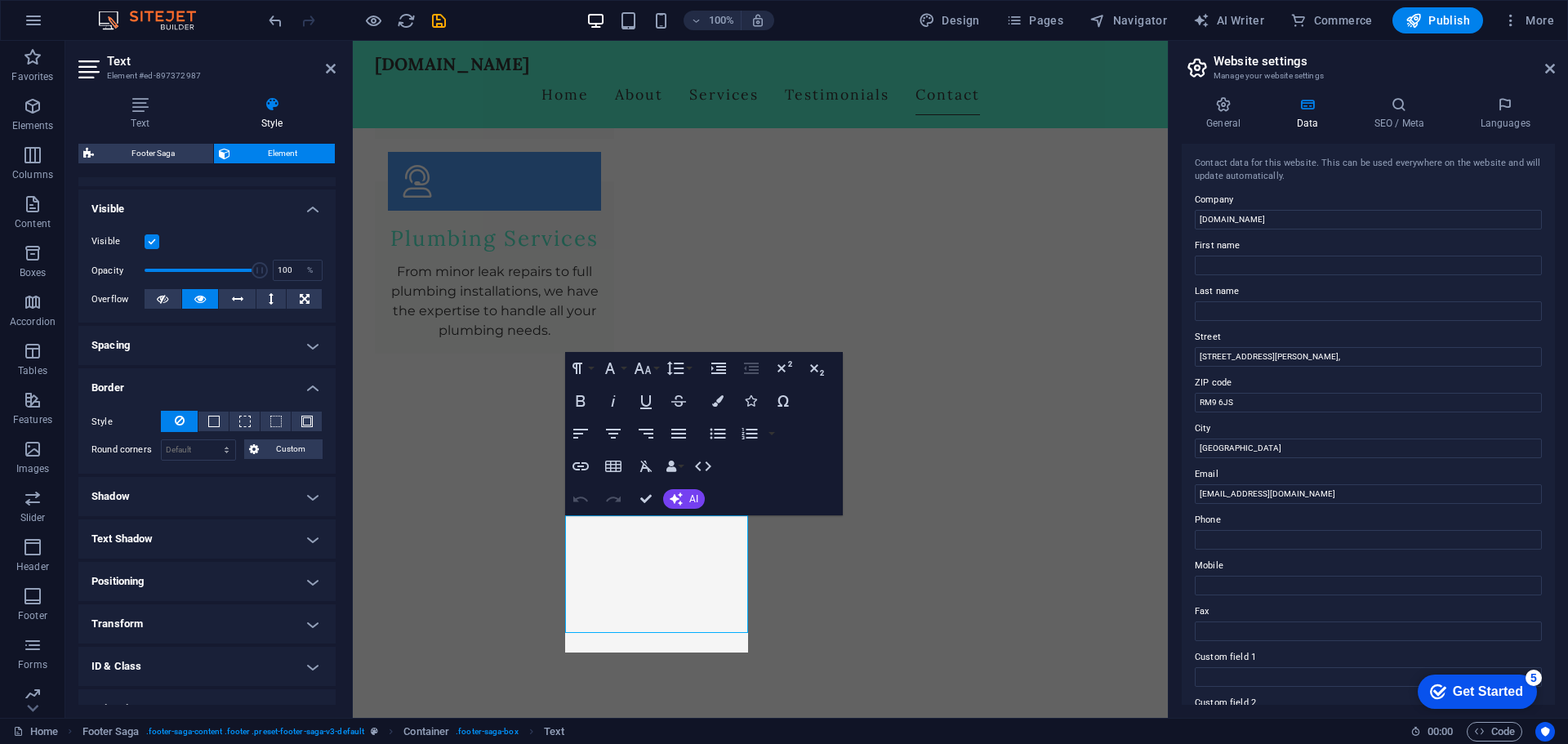
click at [143, 390] on h4 "Border" at bounding box center [206, 383] width 257 height 30
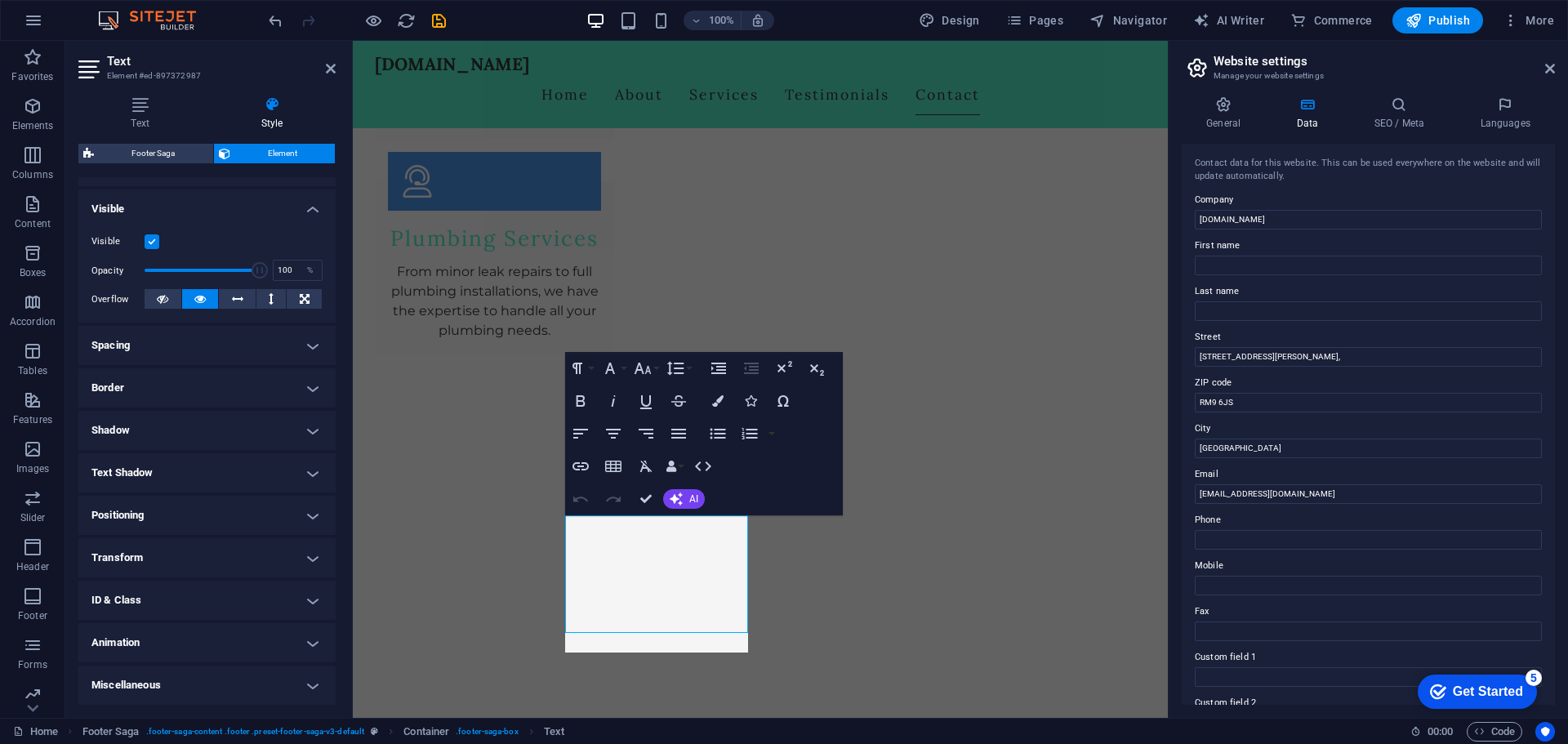
click at [200, 339] on h4 "Spacing" at bounding box center [206, 346] width 257 height 39
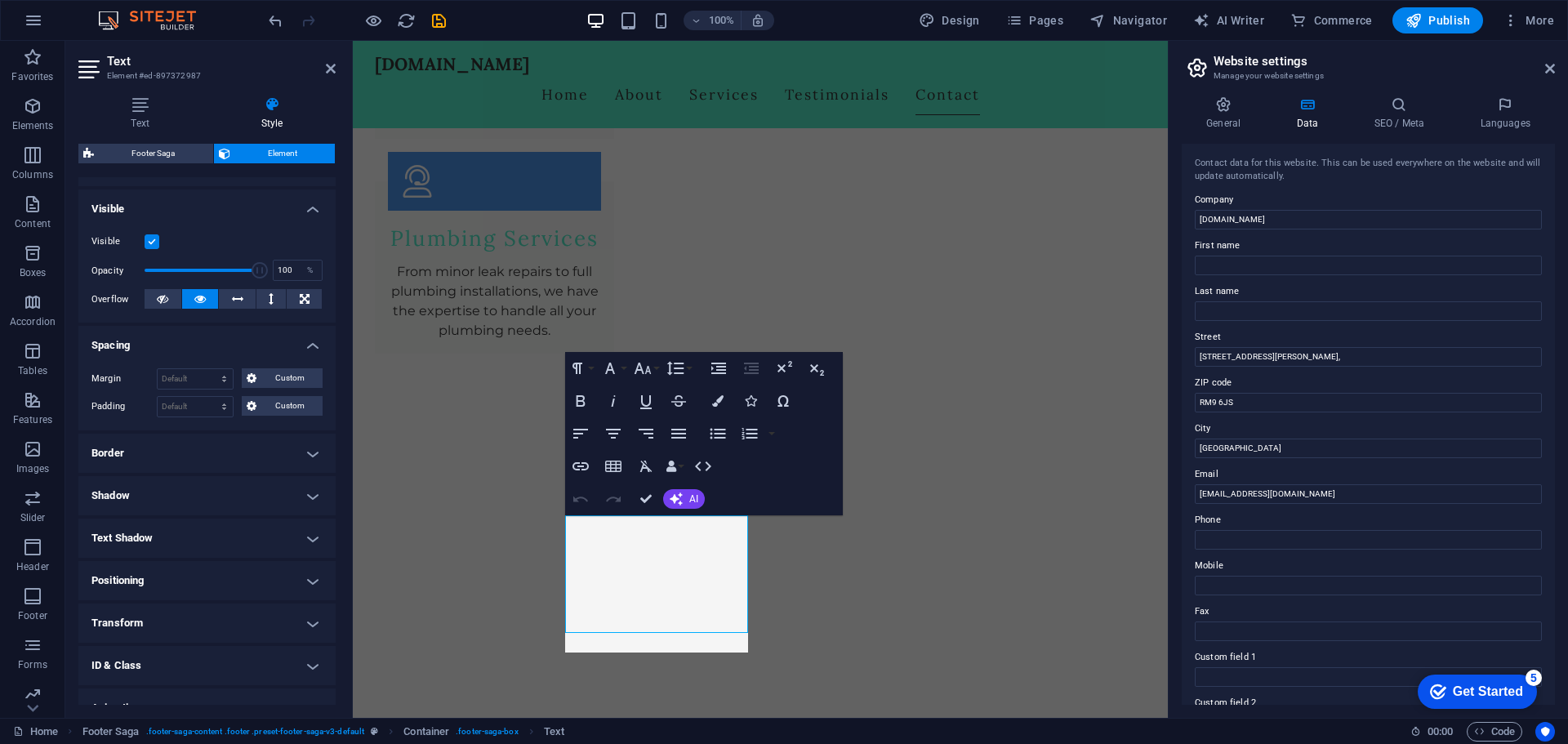
click at [200, 339] on h4 "Spacing" at bounding box center [206, 341] width 257 height 30
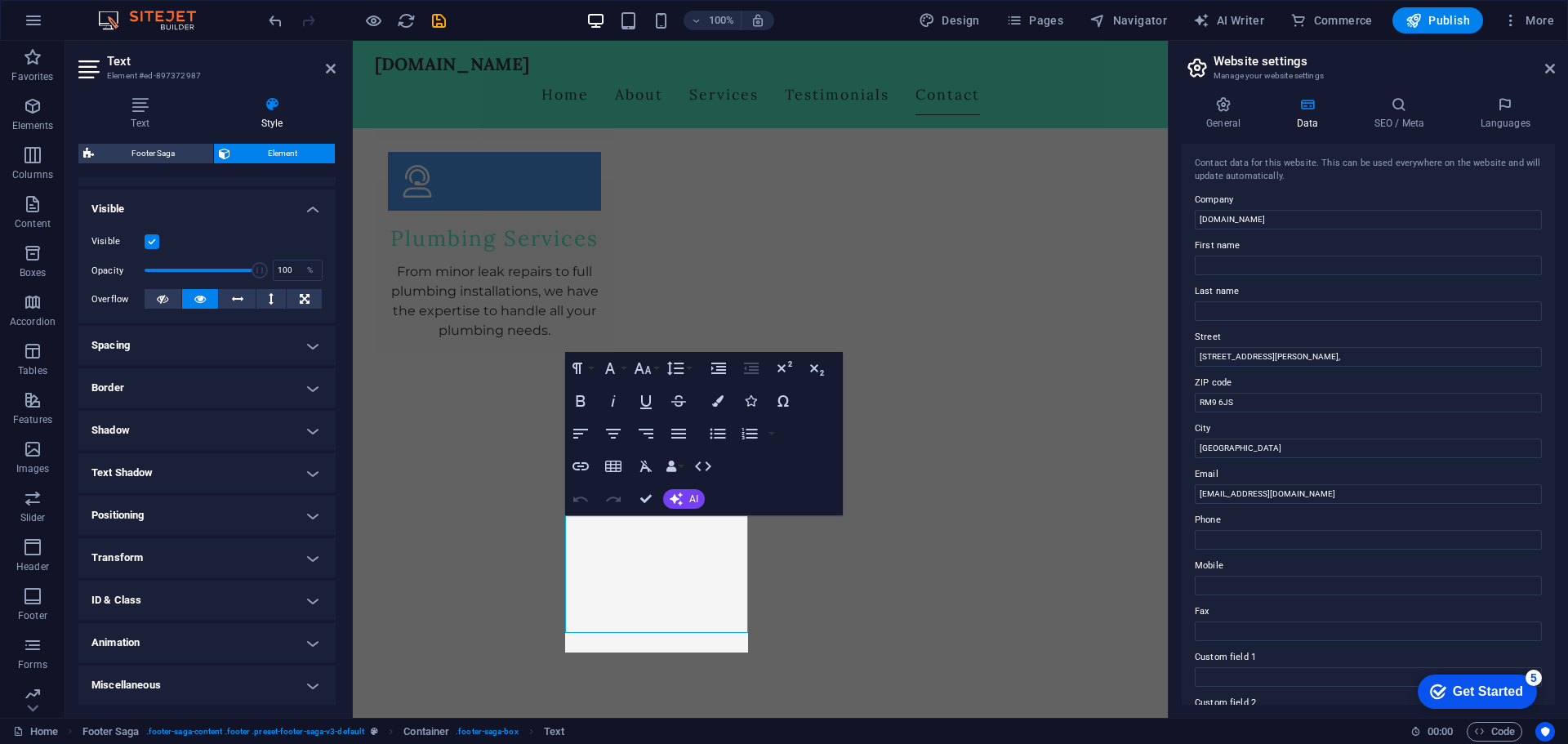
click at [149, 468] on h4 "Text Shadow" at bounding box center [206, 473] width 257 height 39
click at [149, 468] on h4 "Text Shadow" at bounding box center [206, 468] width 257 height 30
click at [146, 514] on h4 "Positioning" at bounding box center [206, 516] width 257 height 39
click at [145, 512] on h4 "Positioning" at bounding box center [206, 511] width 257 height 30
click at [145, 555] on h4 "Transform" at bounding box center [206, 558] width 257 height 39
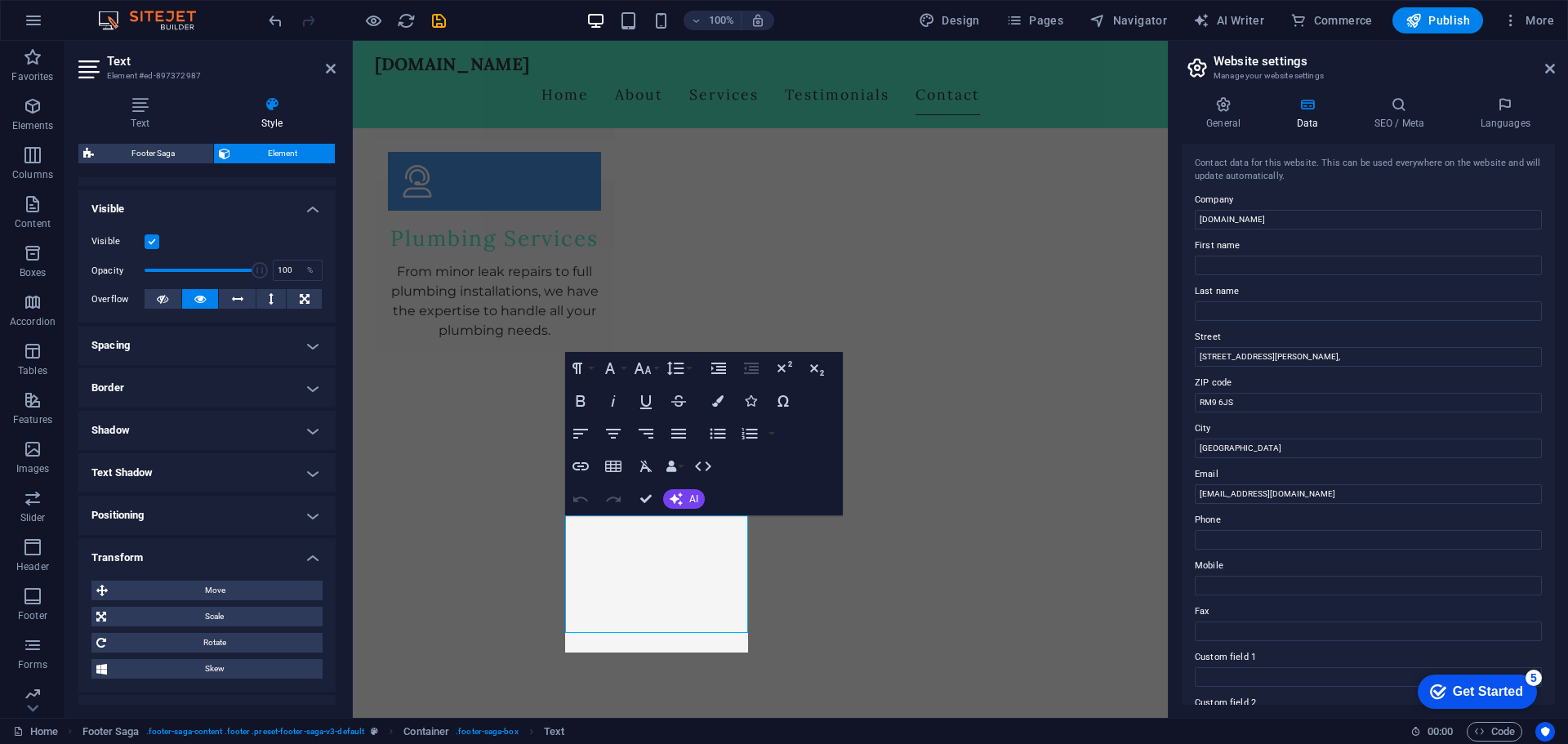
click at [145, 557] on h4 "Transform" at bounding box center [206, 553] width 257 height 30
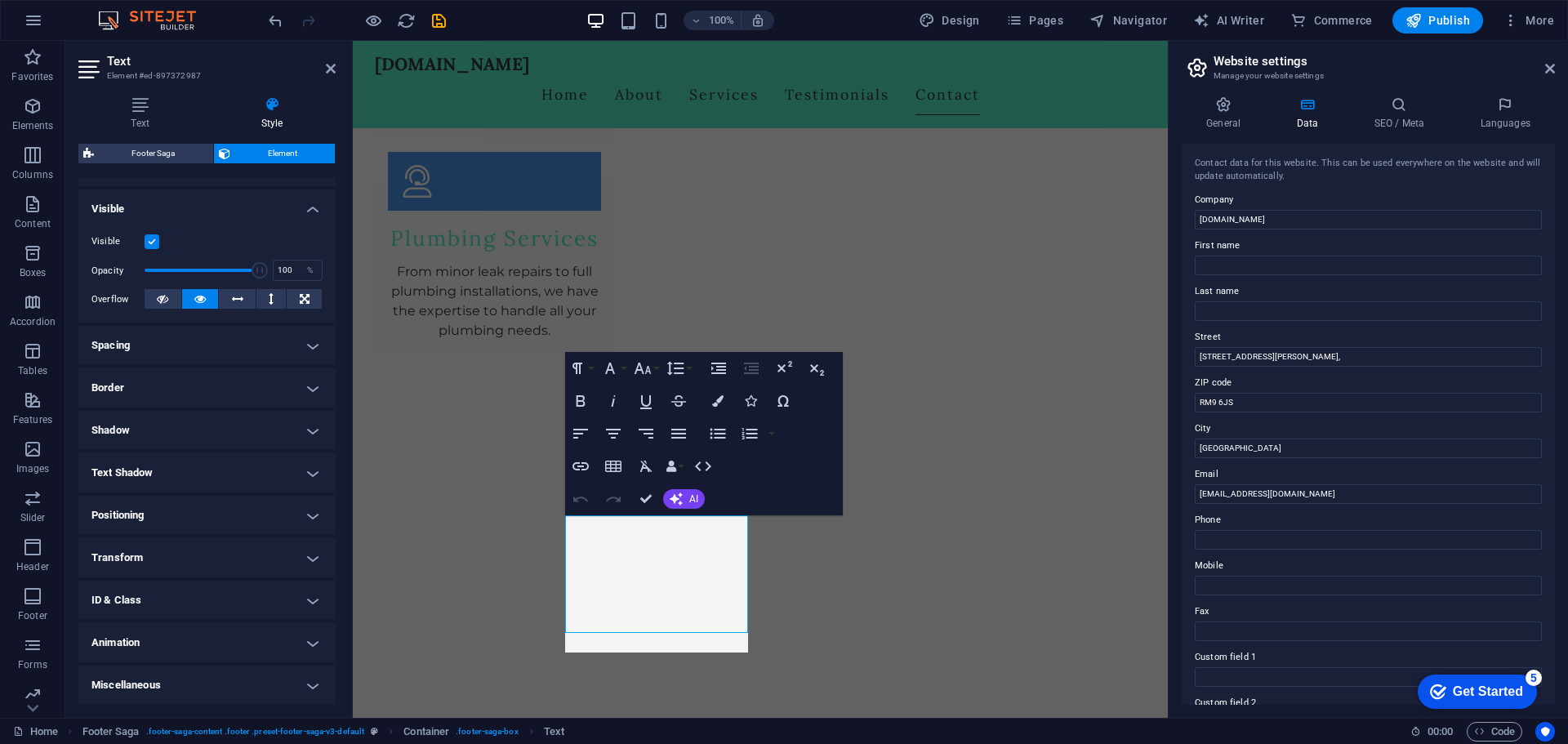
click at [170, 604] on h4 "ID & Class" at bounding box center [206, 600] width 257 height 39
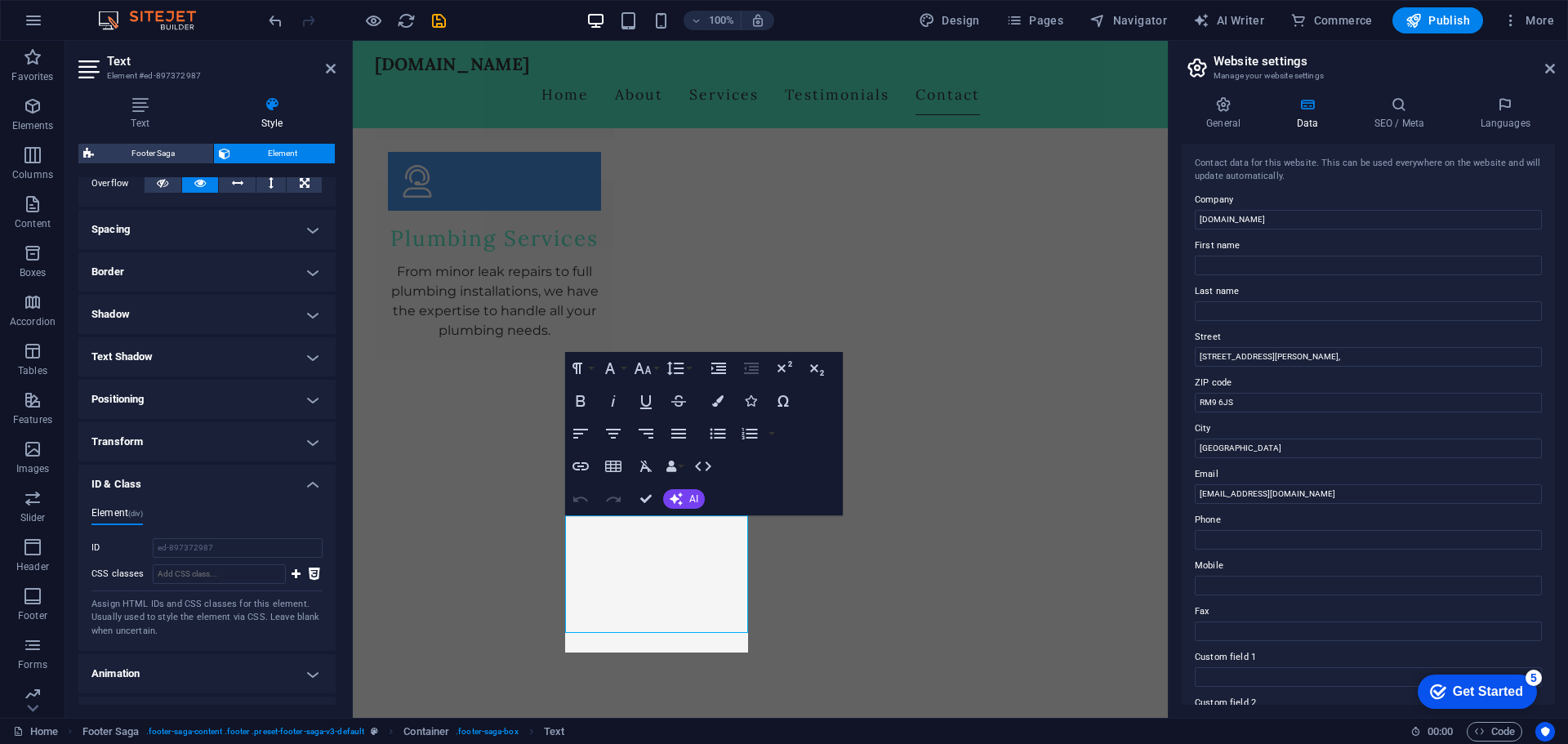
scroll to position [310, 0]
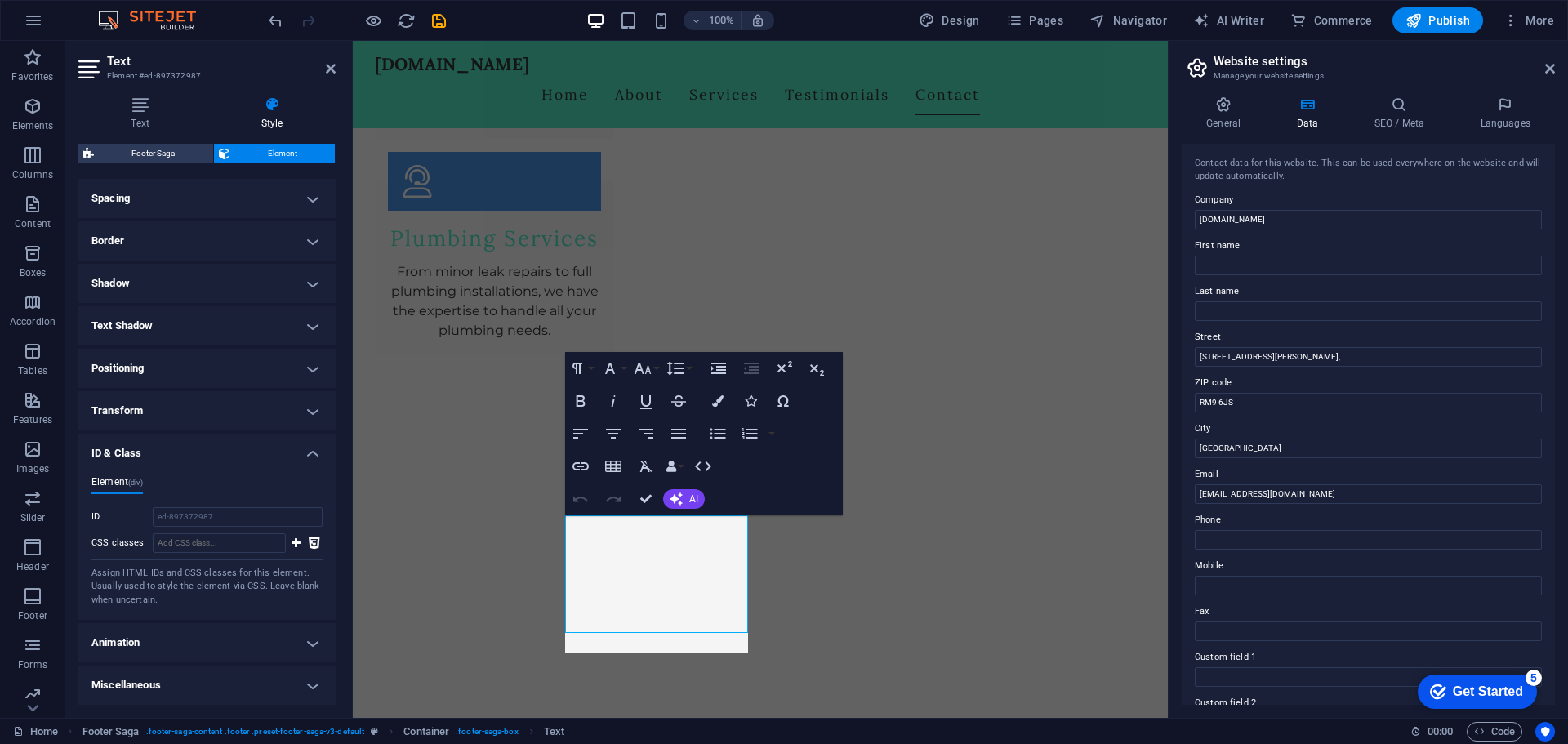
click at [149, 412] on h4 "Transform" at bounding box center [206, 411] width 257 height 39
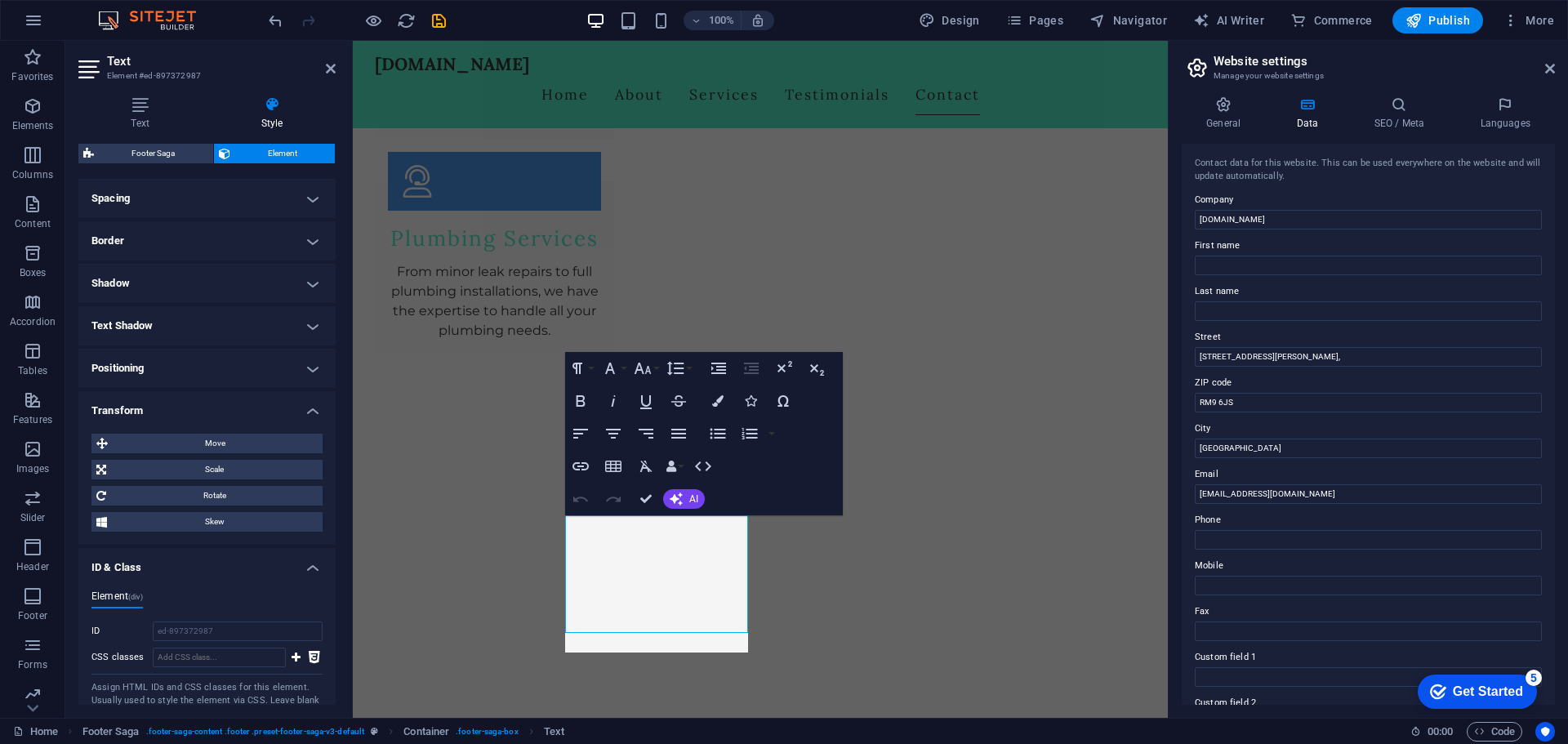
click at [146, 403] on h4 "Transform" at bounding box center [206, 406] width 257 height 30
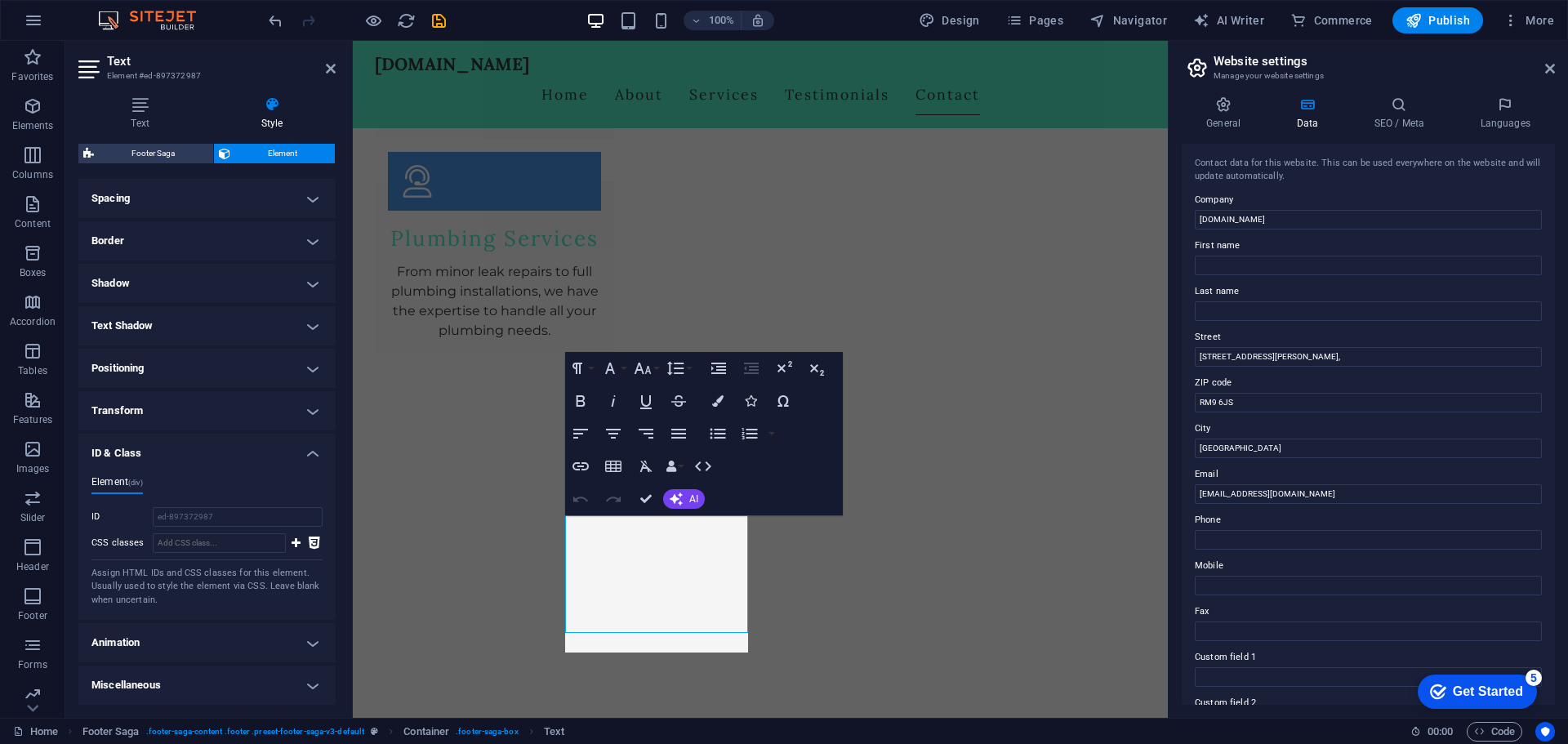
click at [204, 461] on h4 "ID & Class" at bounding box center [206, 448] width 257 height 30
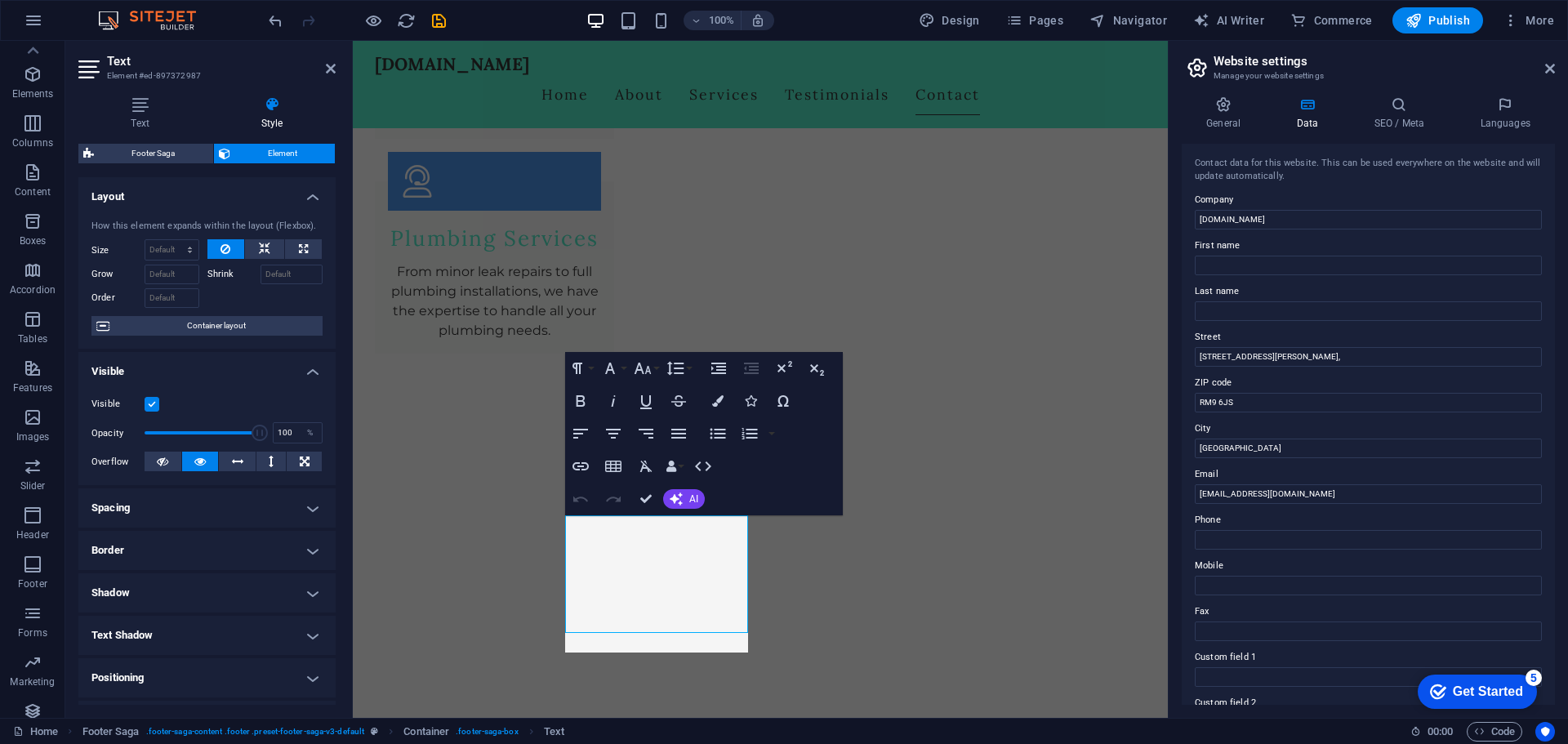
scroll to position [0, 0]
click at [20, 100] on span "Elements" at bounding box center [33, 116] width 66 height 39
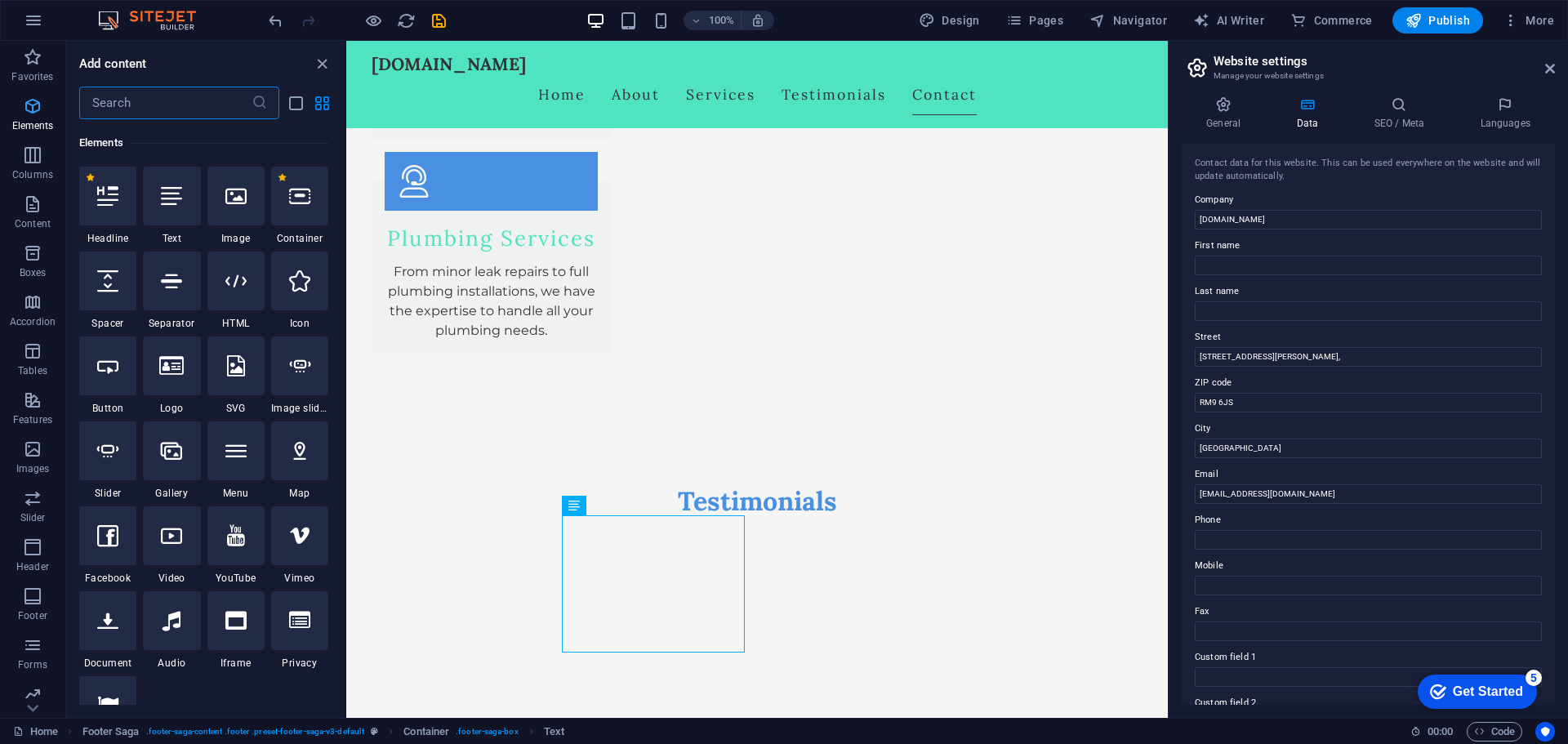
scroll to position [174, 0]
click at [623, 509] on icon at bounding box center [621, 506] width 9 height 17
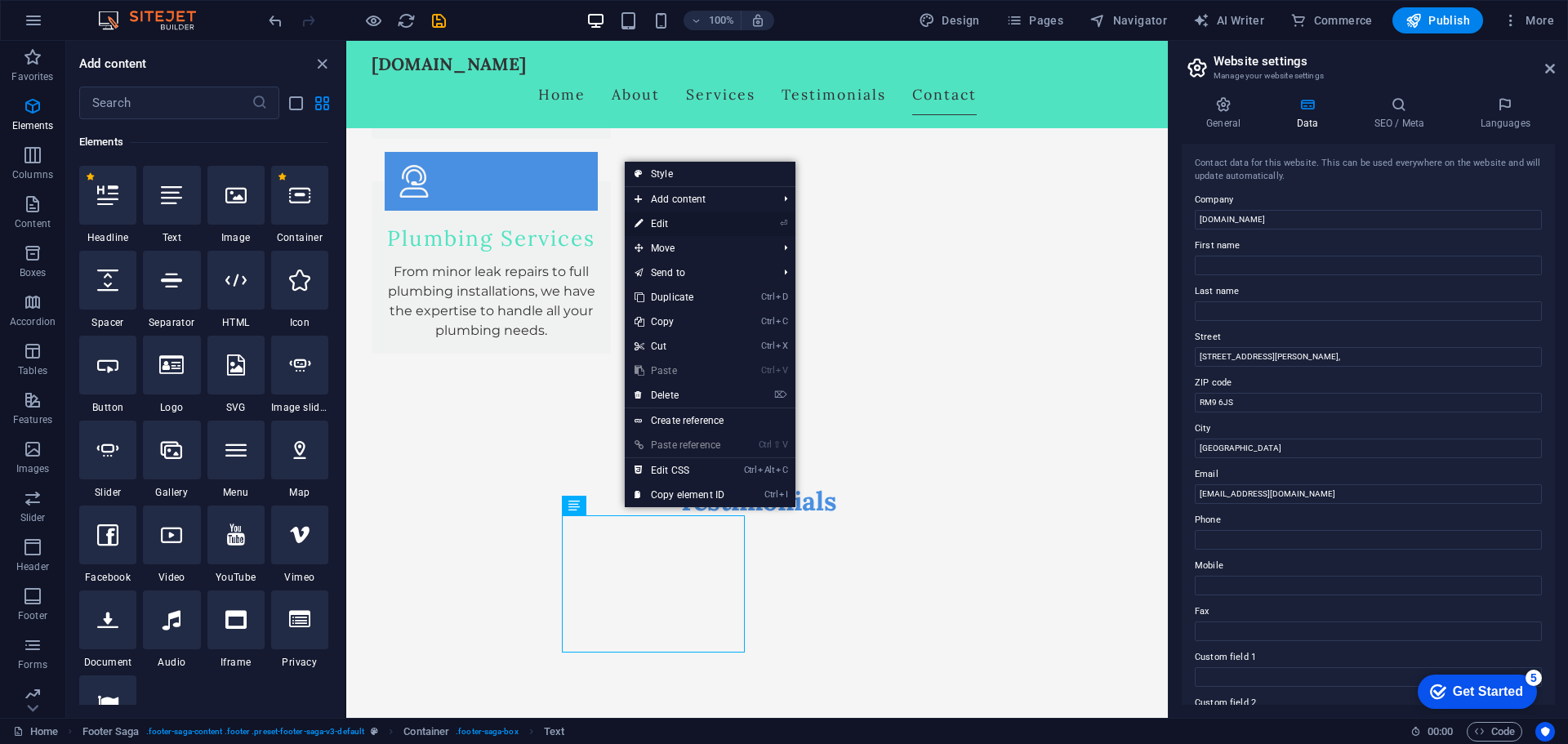
click at [697, 220] on link "⏎ Edit" at bounding box center [679, 224] width 109 height 25
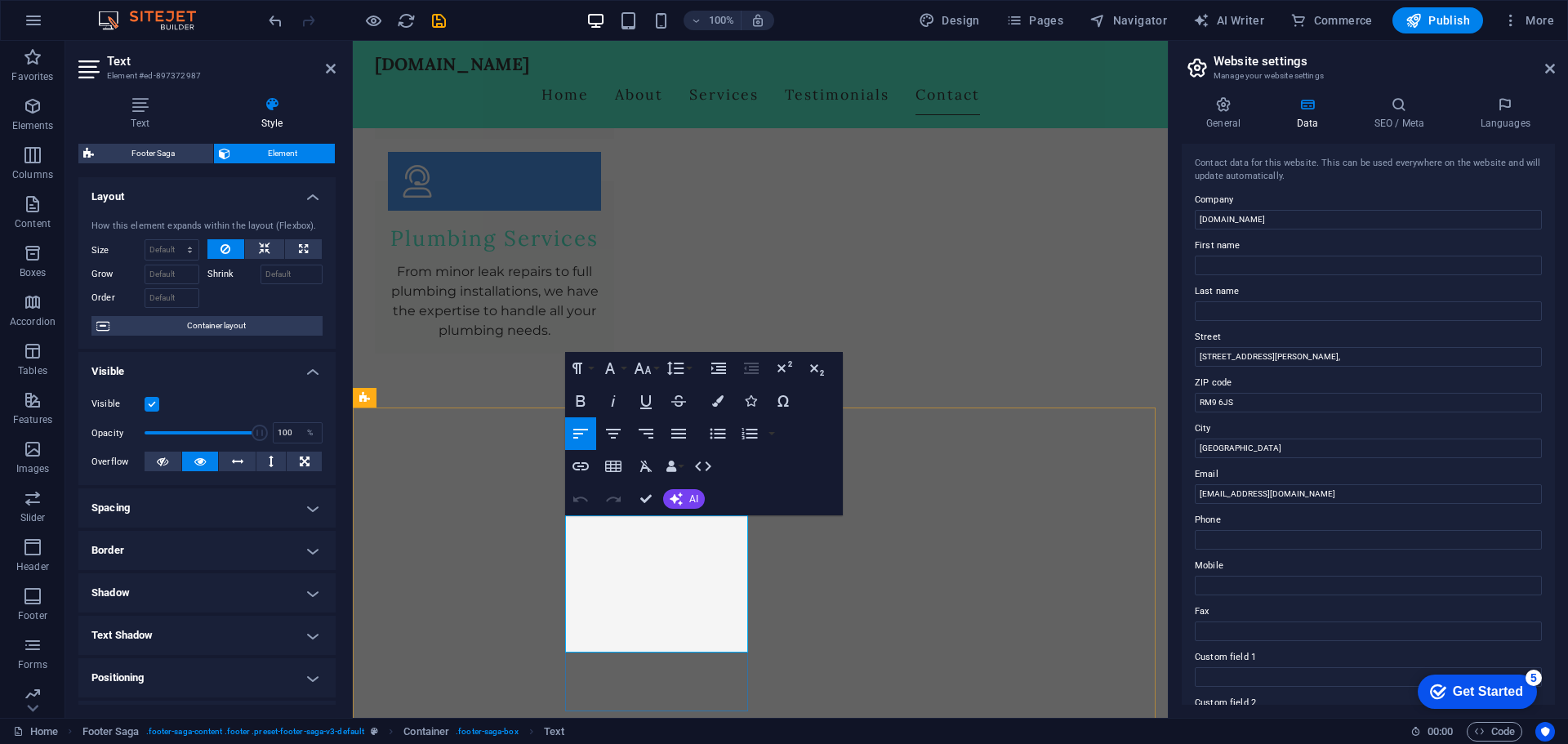
click at [28, 106] on icon "button" at bounding box center [33, 106] width 20 height 20
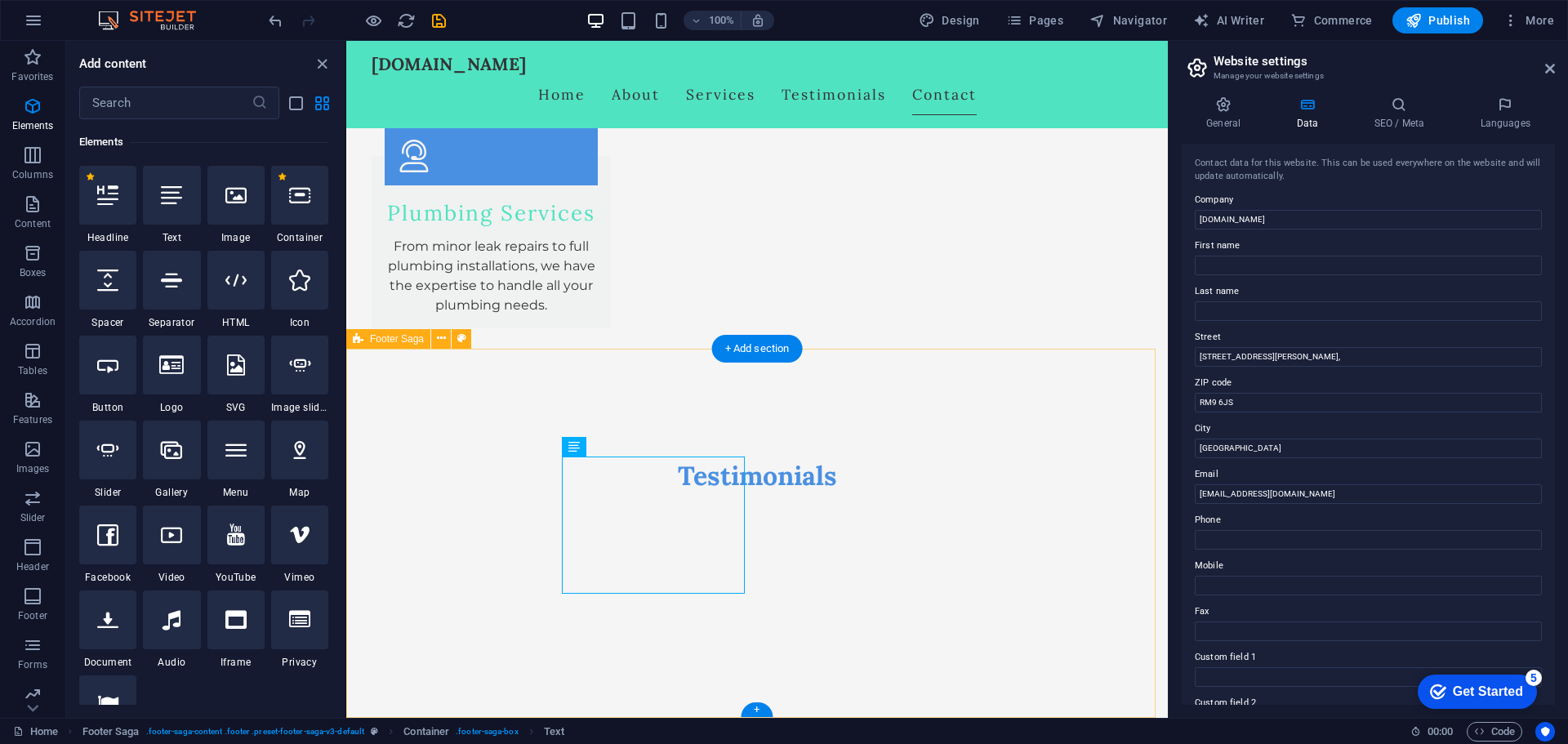
scroll to position [3079, 0]
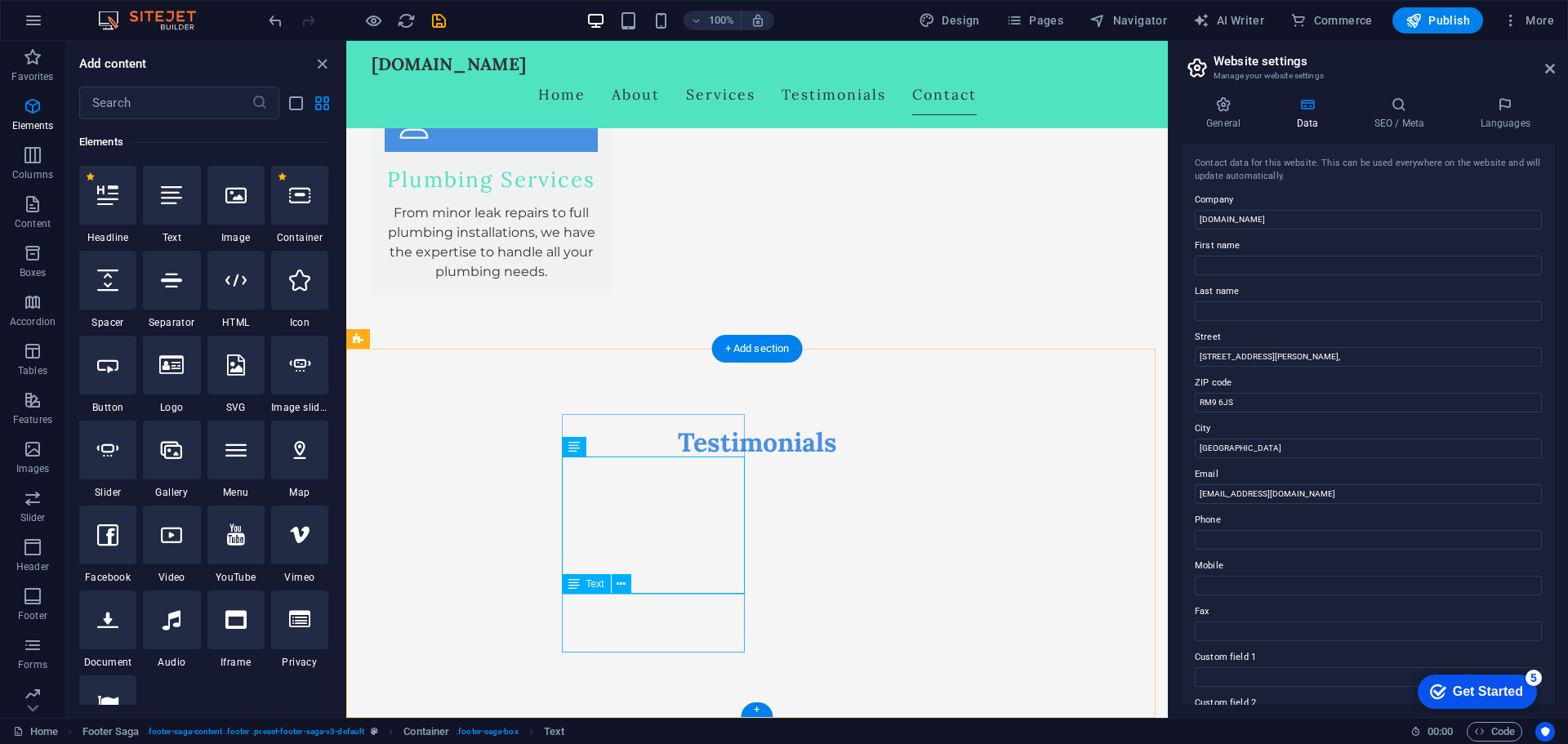
click at [625, 580] on icon at bounding box center [621, 584] width 9 height 17
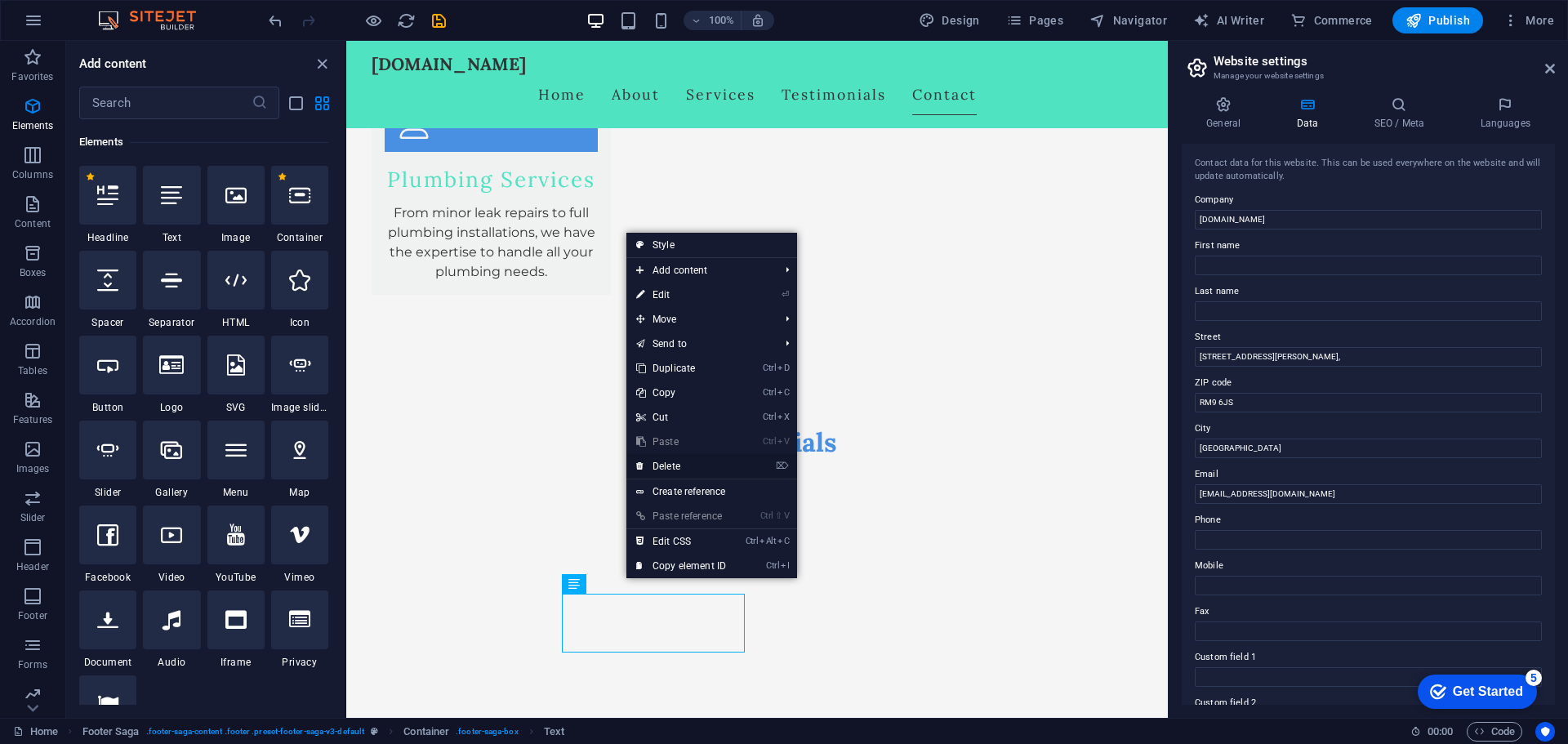
click at [679, 468] on link "⌦ Delete" at bounding box center [681, 466] width 109 height 25
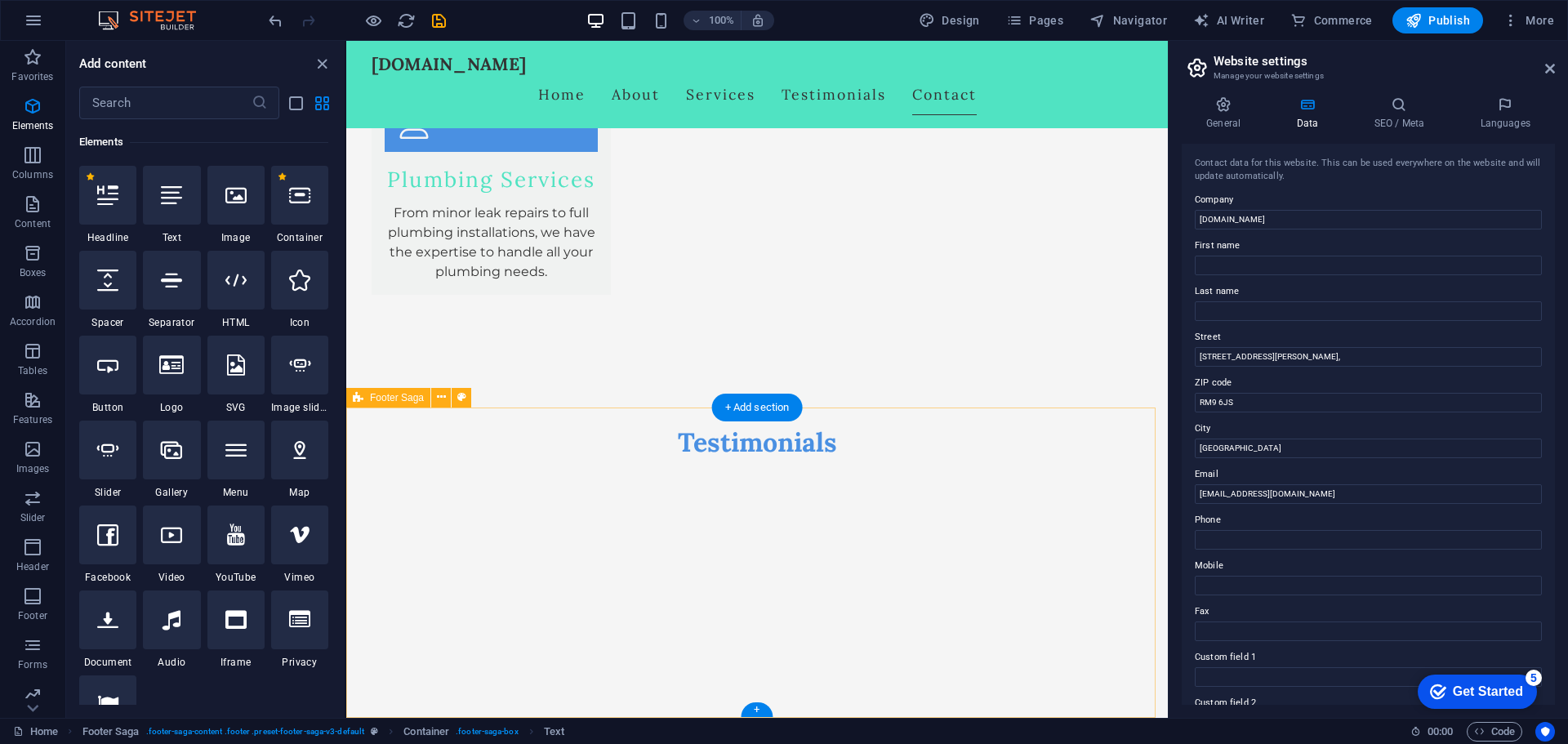
scroll to position [3020, 0]
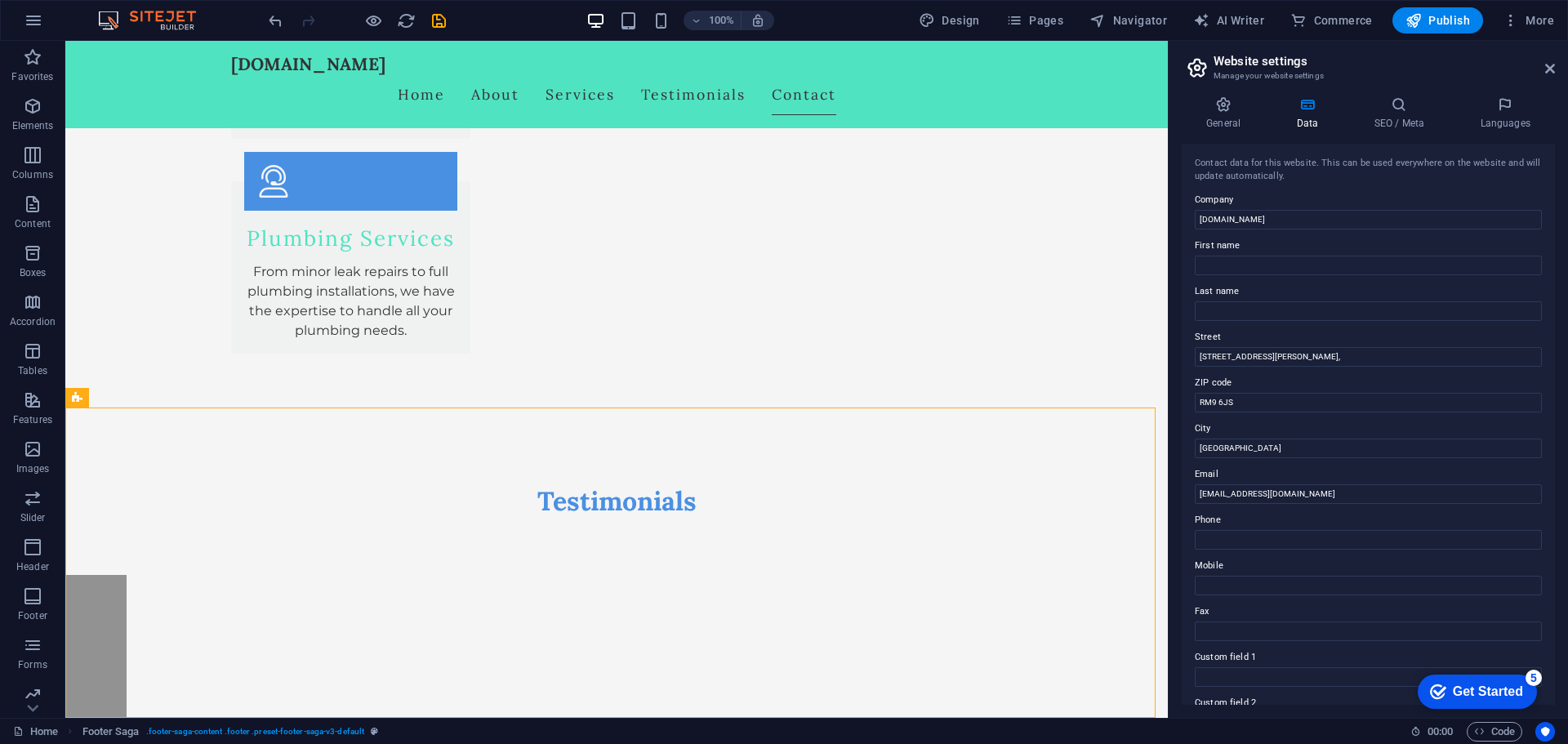
click at [1437, 3] on div "100% Design Pages Navigator AI Writer Commerce Publish More" at bounding box center [784, 21] width 1566 height 39
click at [1437, 8] on button "Publish" at bounding box center [1438, 21] width 90 height 26
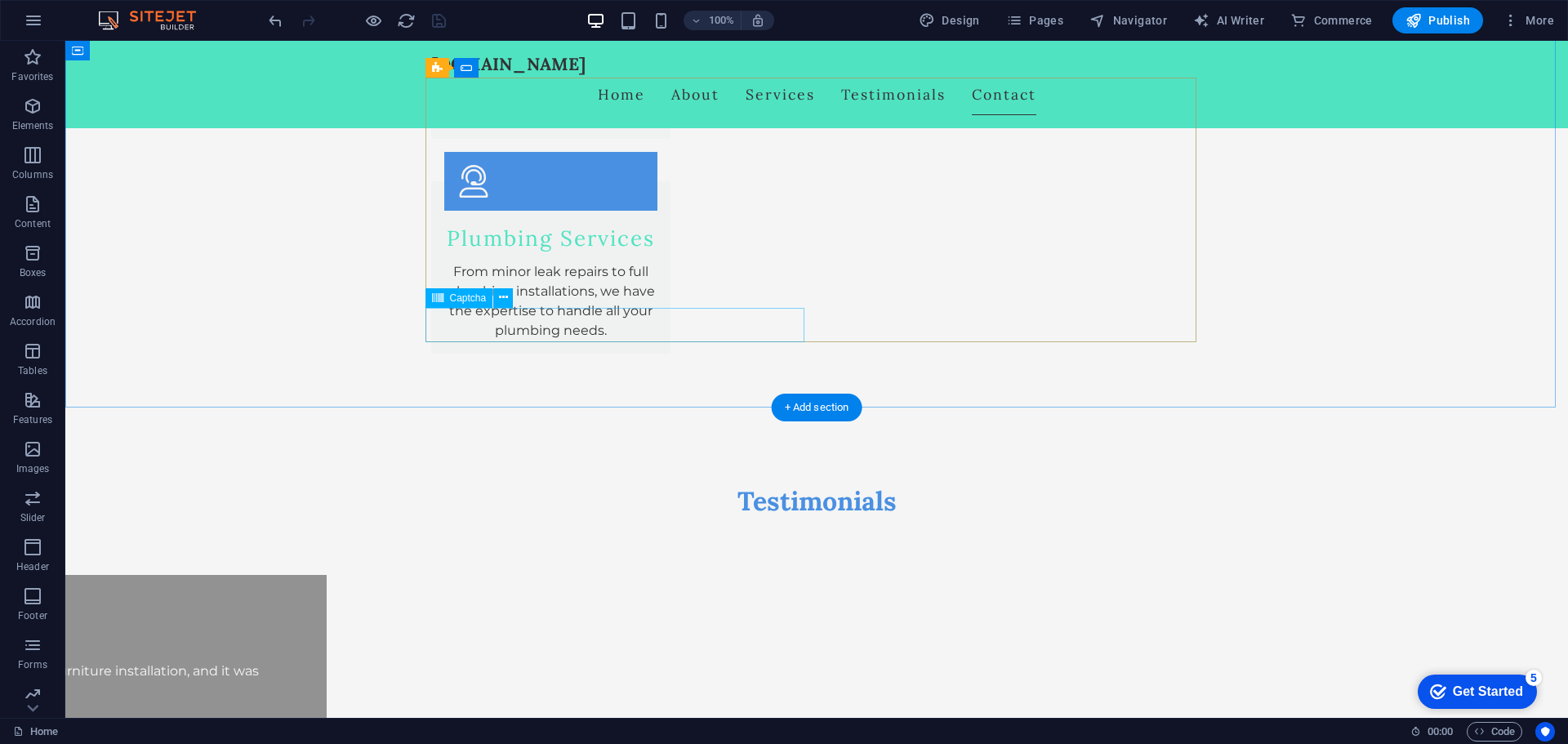
scroll to position [2687, 0]
